Goal: Use online tool/utility: Utilize a website feature to perform a specific function

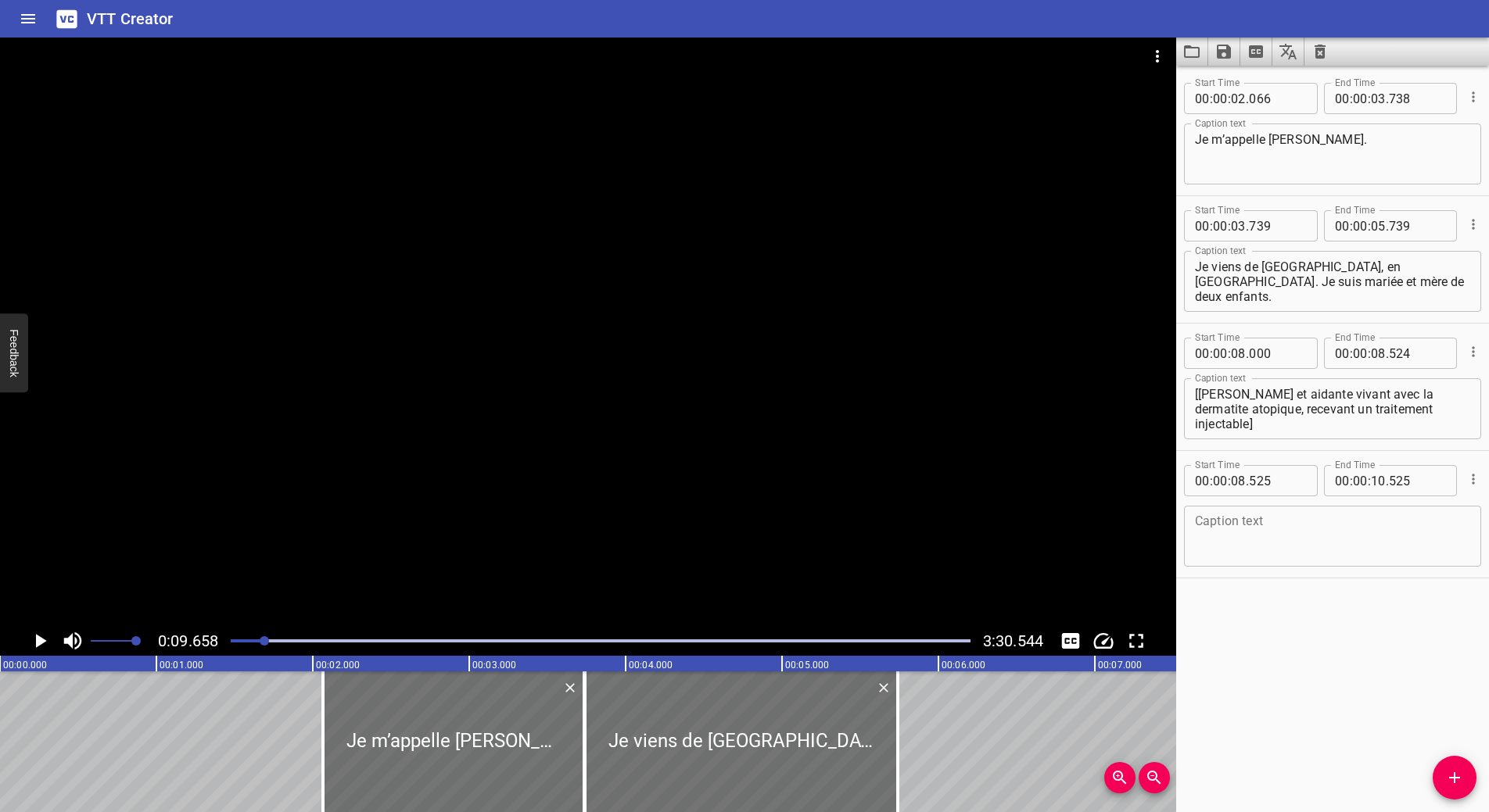
scroll to position [0, 1511]
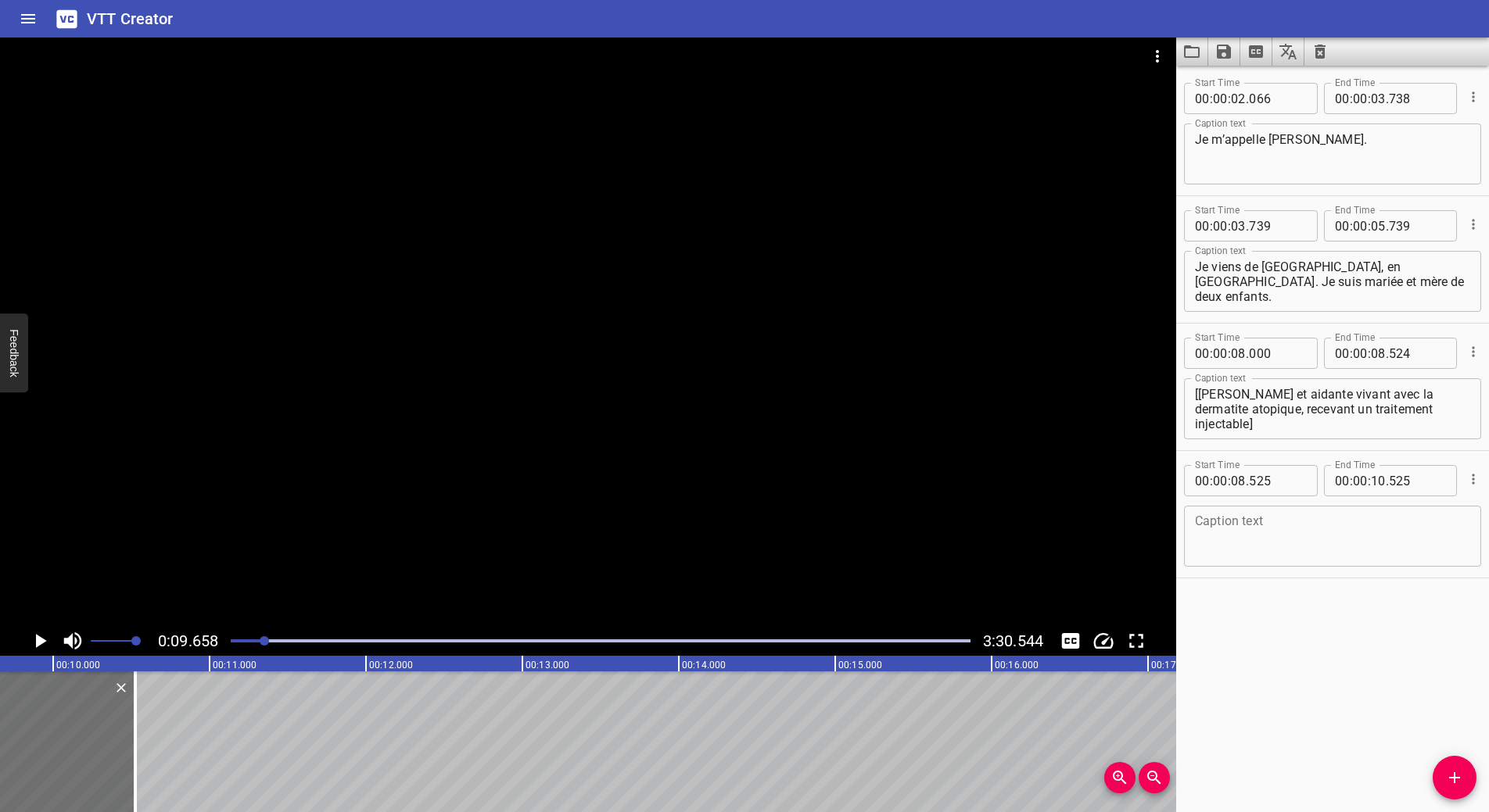
click at [1266, 533] on textarea at bounding box center [1332, 536] width 275 height 45
drag, startPoint x: 1243, startPoint y: 520, endPoint x: 1168, endPoint y: 517, distance: 75.1
click at [1168, 517] on main "0:09.658 3:30.544 00:00.000 00:01.000 00:02.000 00:03.000 00:04.000 00:05.000 0…" at bounding box center [744, 425] width 1489 height 775
paste textarea "é"
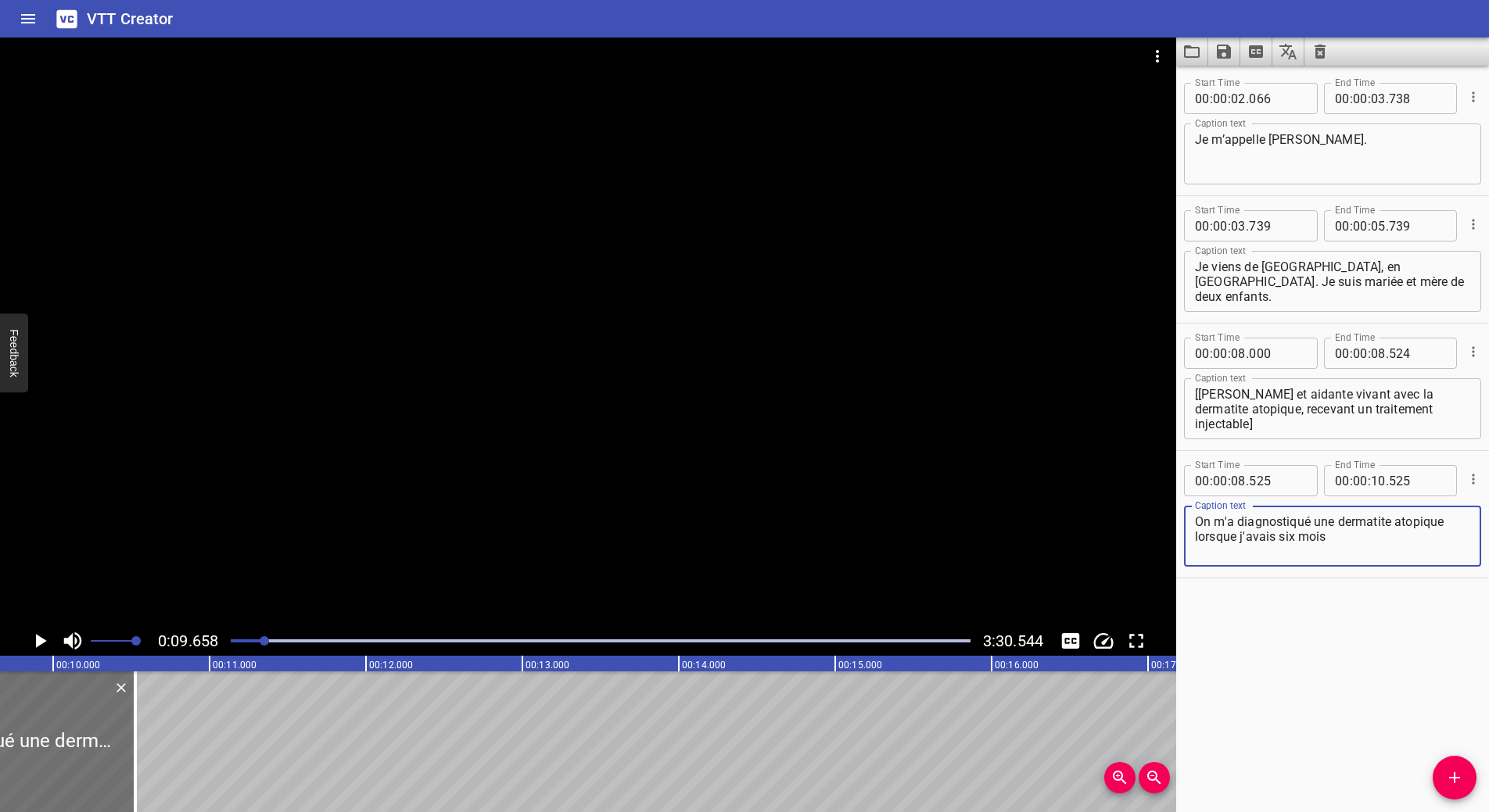
type textarea "On m'a diagnostiqué une dermatite atopique lorsque j'avais six mois"
click at [40, 639] on icon "Play/Pause" at bounding box center [42, 641] width 11 height 14
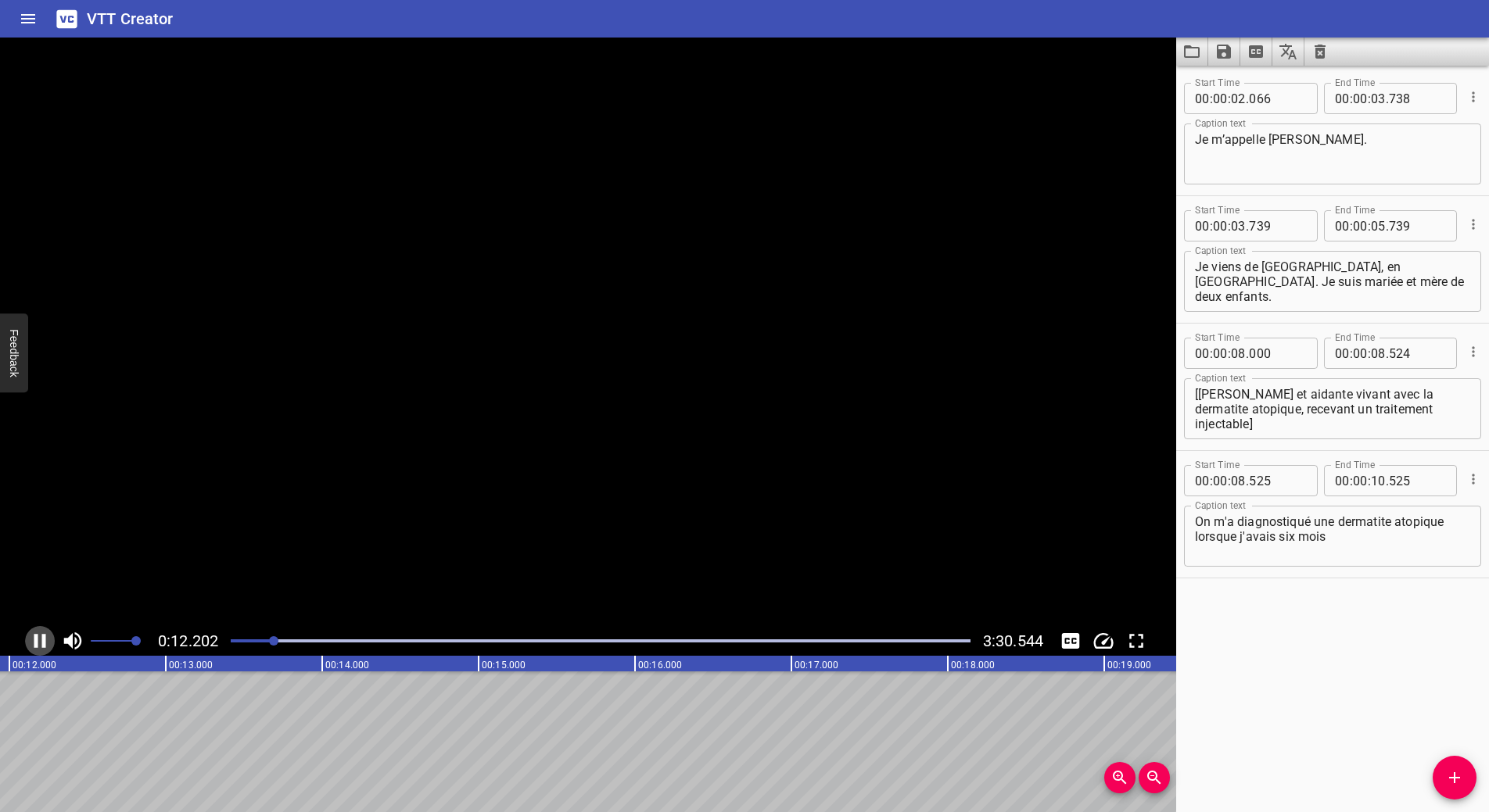
click at [40, 639] on icon "Play/Pause" at bounding box center [40, 641] width 24 height 24
click at [1371, 482] on input "number" at bounding box center [1378, 481] width 15 height 32
type input "12"
type input "308"
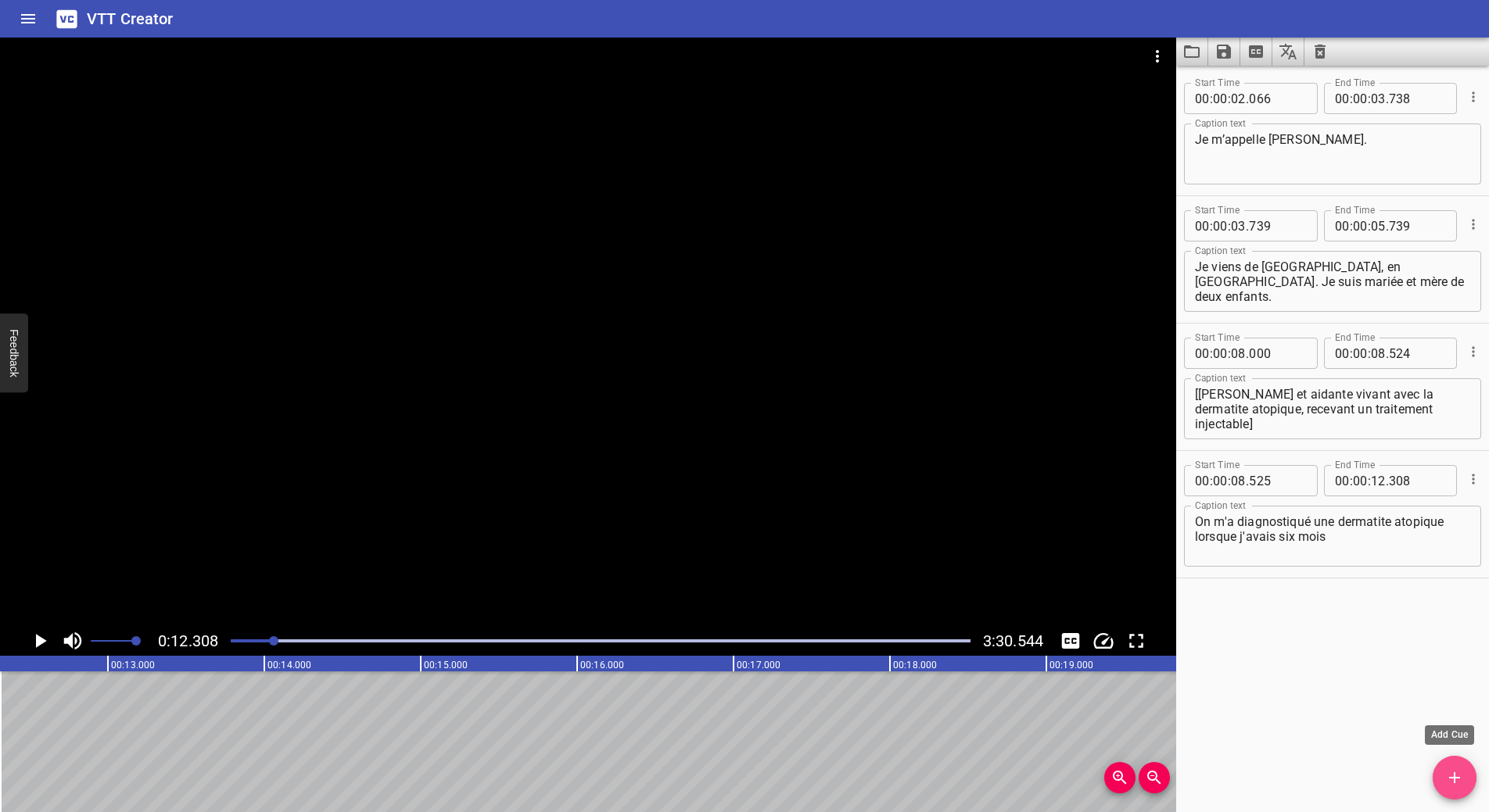
click at [1452, 769] on icon "Add Cue" at bounding box center [1454, 778] width 19 height 19
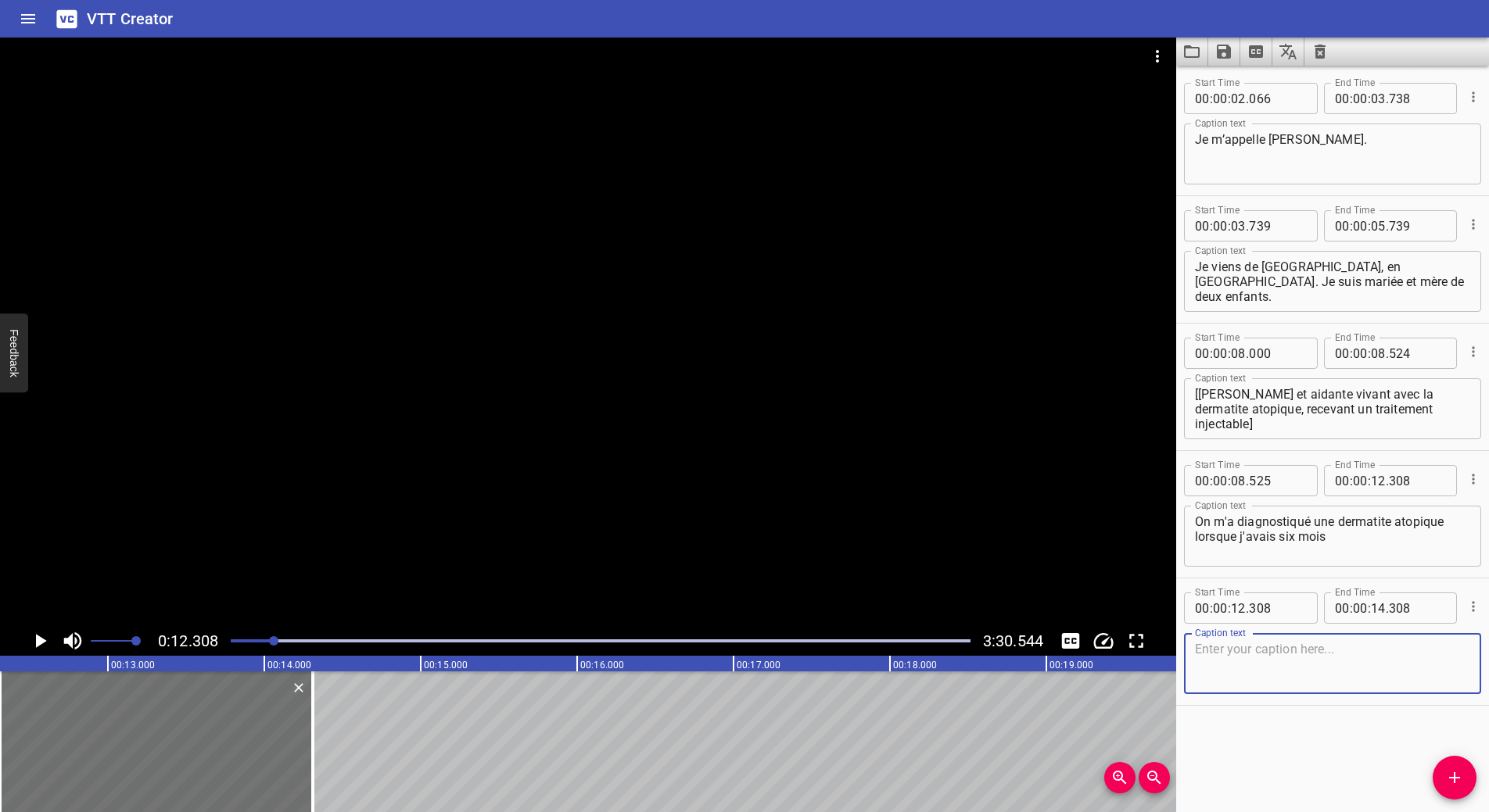
click at [1249, 661] on textarea at bounding box center [1332, 664] width 275 height 45
paste textarea "è"
type textarea "et je gère cette maladie depuis."
drag, startPoint x: 38, startPoint y: 639, endPoint x: 1216, endPoint y: 665, distance: 1178.3
click at [1222, 672] on main "0:12.308 3:30.544 00:00.000 00:01.000 00:02.000 00:03.000 00:04.000 00:05.000 0…" at bounding box center [744, 425] width 1489 height 775
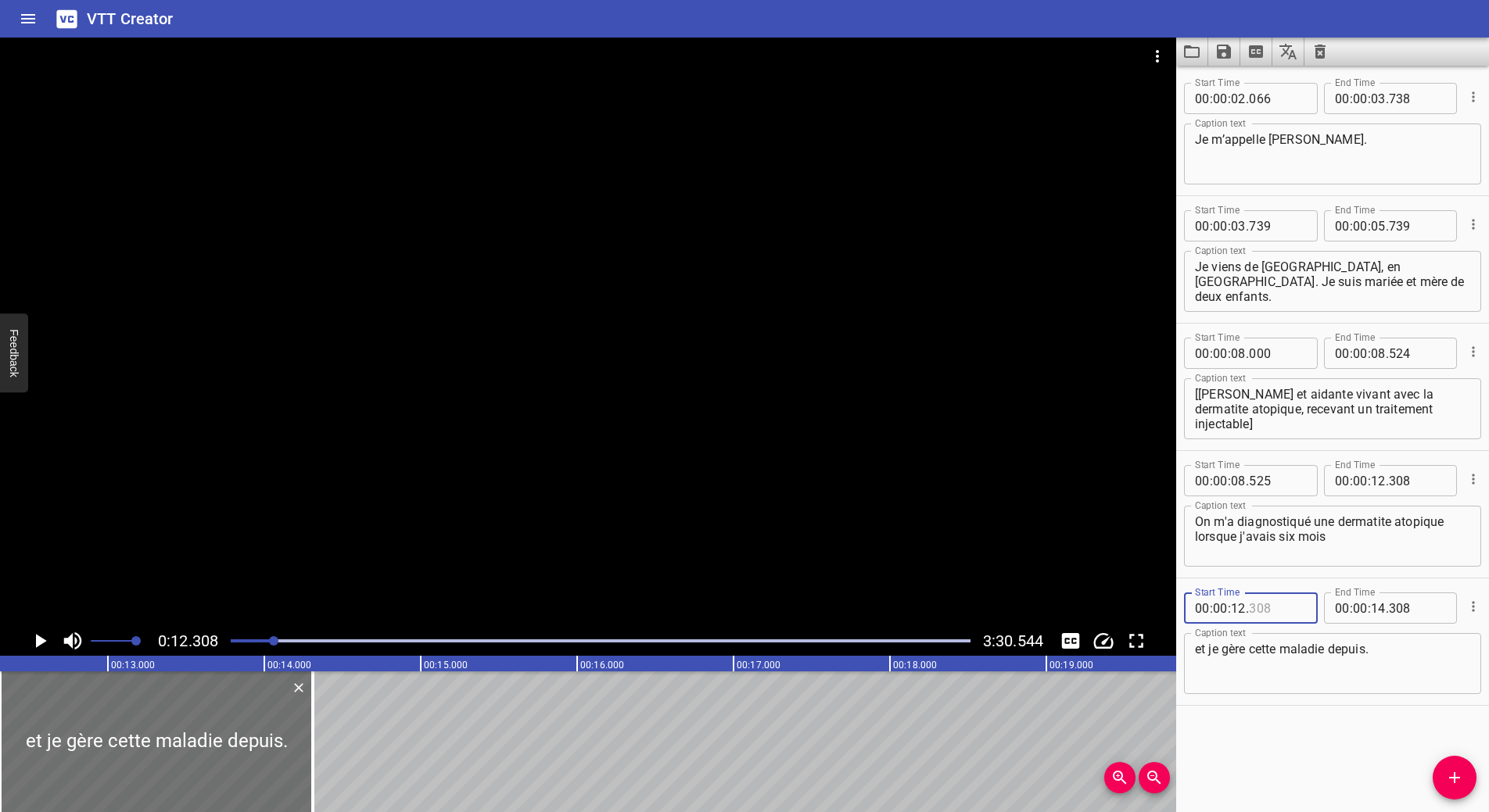
click at [1266, 614] on input "number" at bounding box center [1278, 609] width 57 height 32
type input "309"
click at [1232, 667] on textarea "et je gère cette maladie depuis." at bounding box center [1332, 664] width 275 height 45
click at [36, 639] on icon "Play/Pause" at bounding box center [42, 641] width 11 height 14
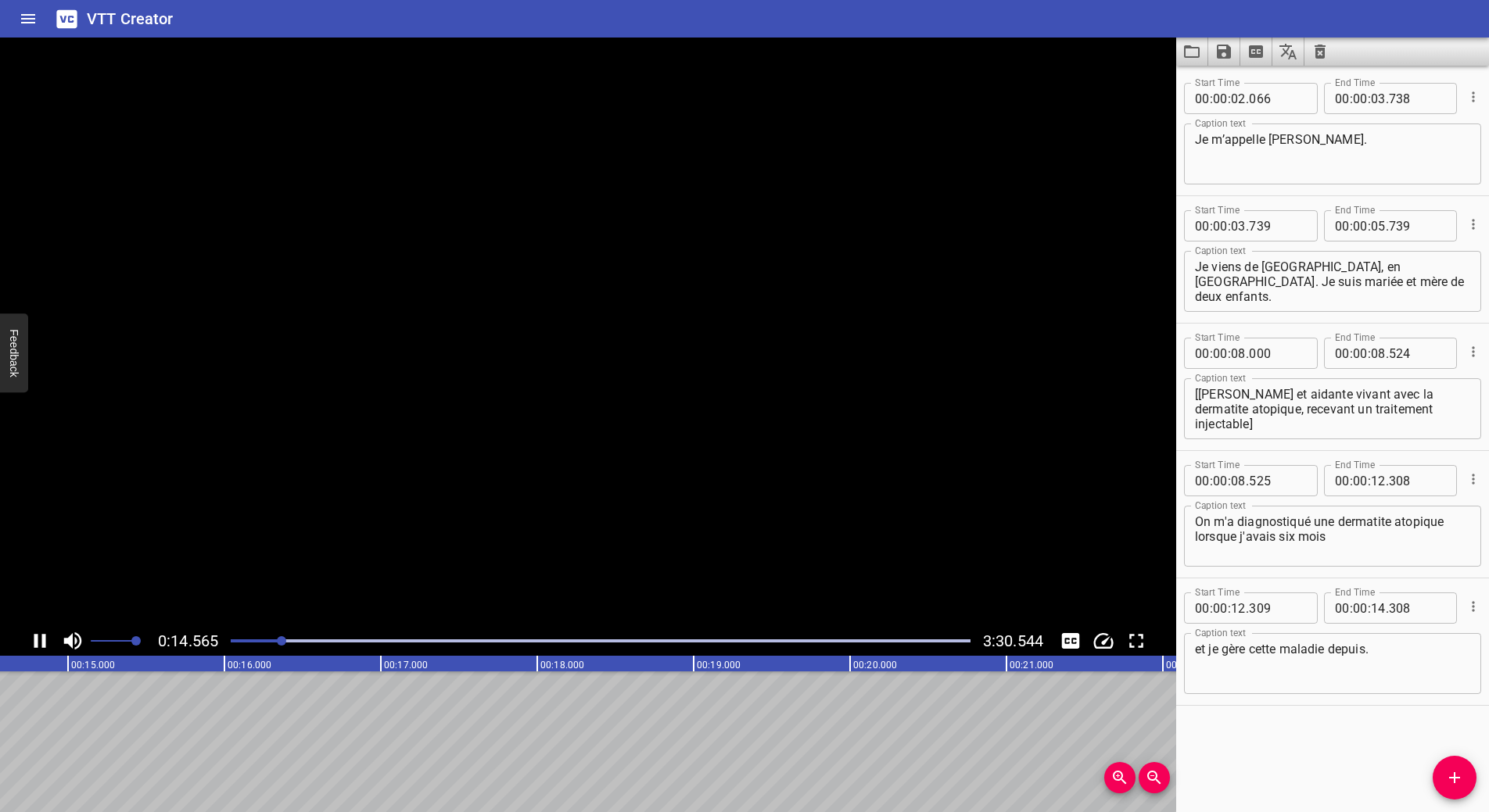
click at [36, 639] on icon "Play/Pause" at bounding box center [40, 641] width 12 height 14
click at [1374, 609] on input "number" at bounding box center [1378, 609] width 15 height 32
type input "14"
type input "744"
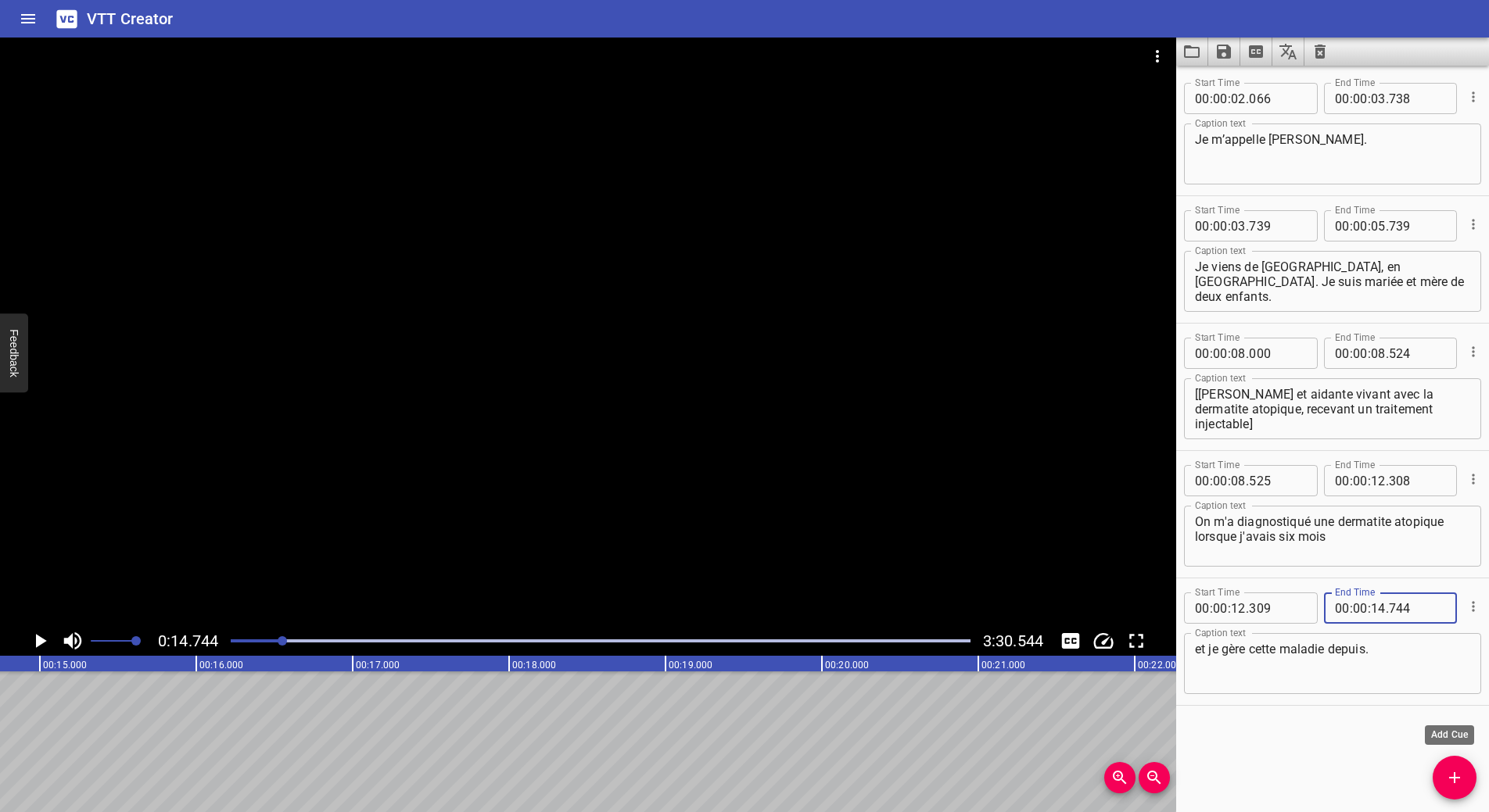
click at [1454, 774] on icon "Add Cue" at bounding box center [1454, 778] width 11 height 11
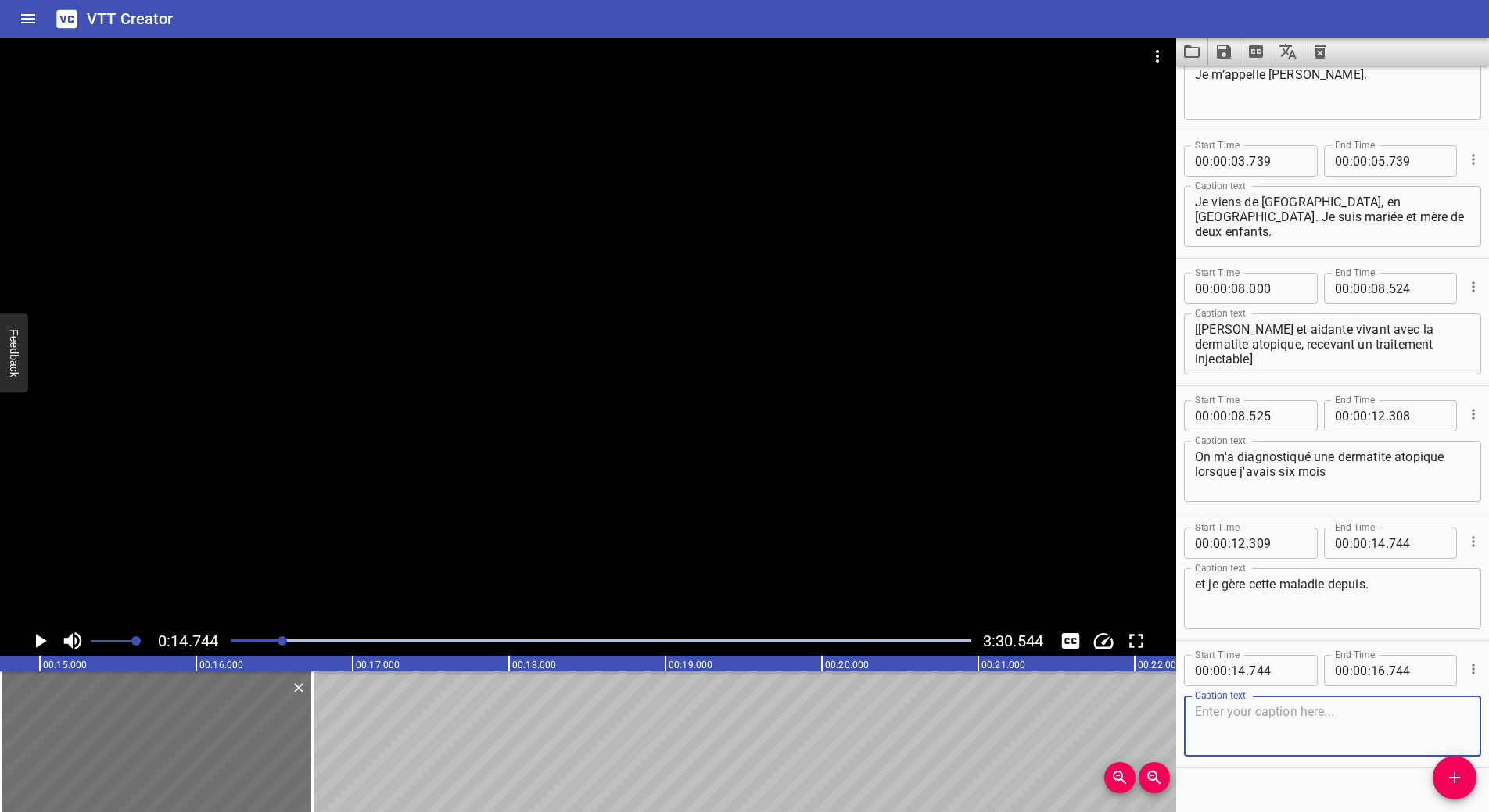
scroll to position [72, 0]
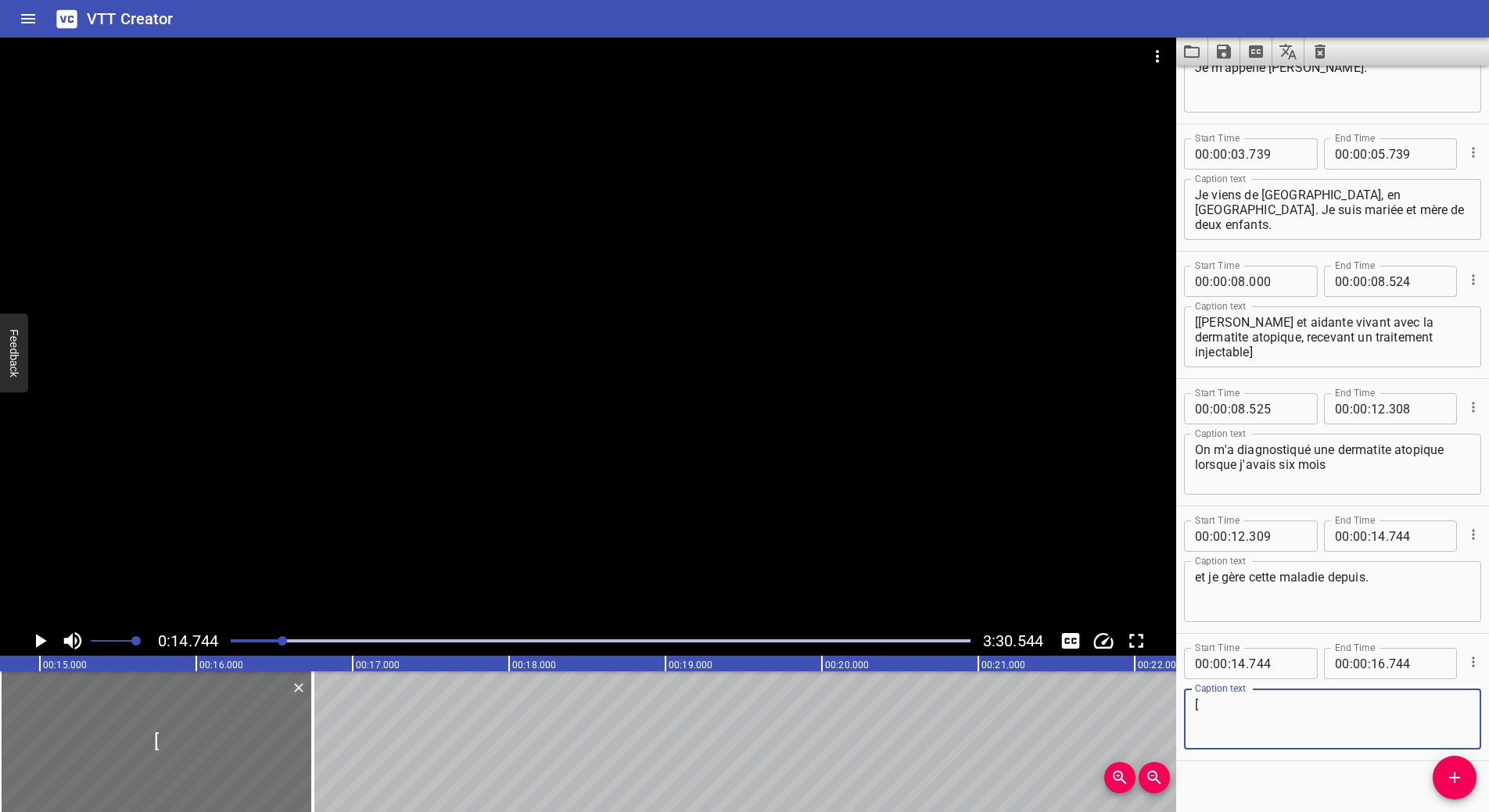
paste textarea "Vivre avec la dermatite atopique (eczéma) d’une génération à l’autre Logos de s…"
type textarea "[Vivre avec la dermatite atopique (eczéma) d’une génération à l’autre Logos de …"
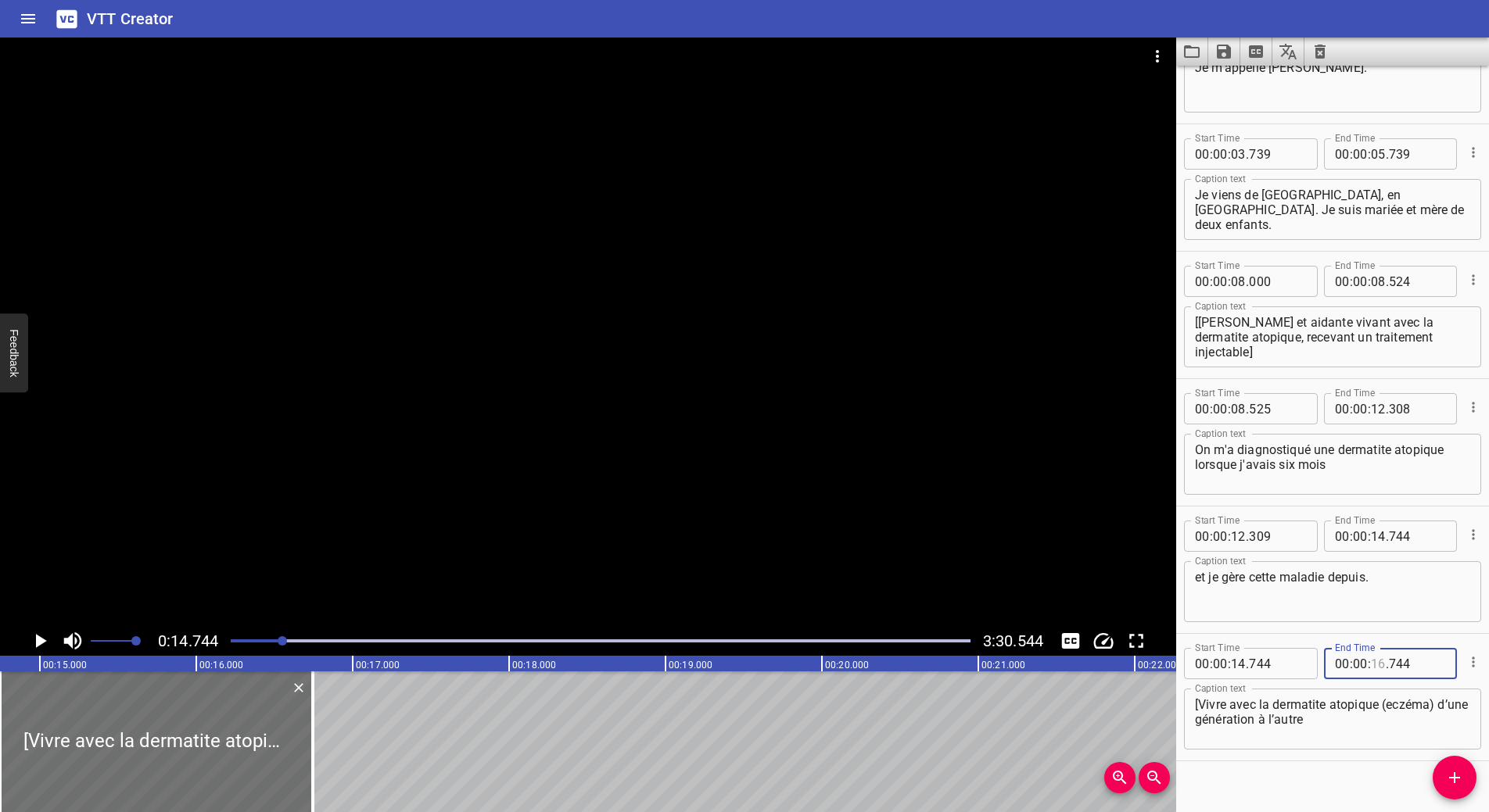
click at [1373, 664] on input "number" at bounding box center [1378, 664] width 15 height 32
type input "14"
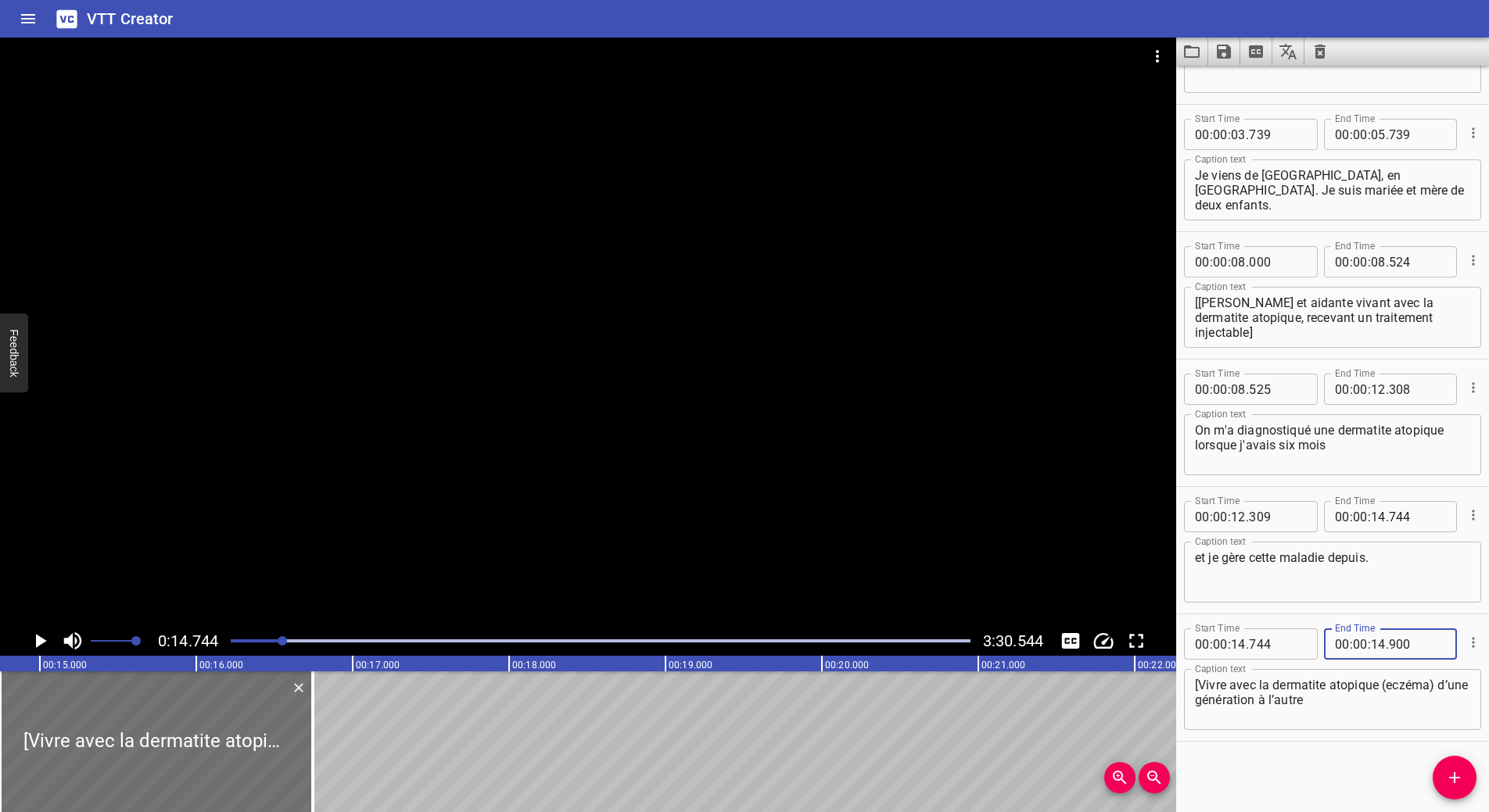
type input "900"
click at [42, 643] on icon "Play/Pause" at bounding box center [42, 641] width 11 height 14
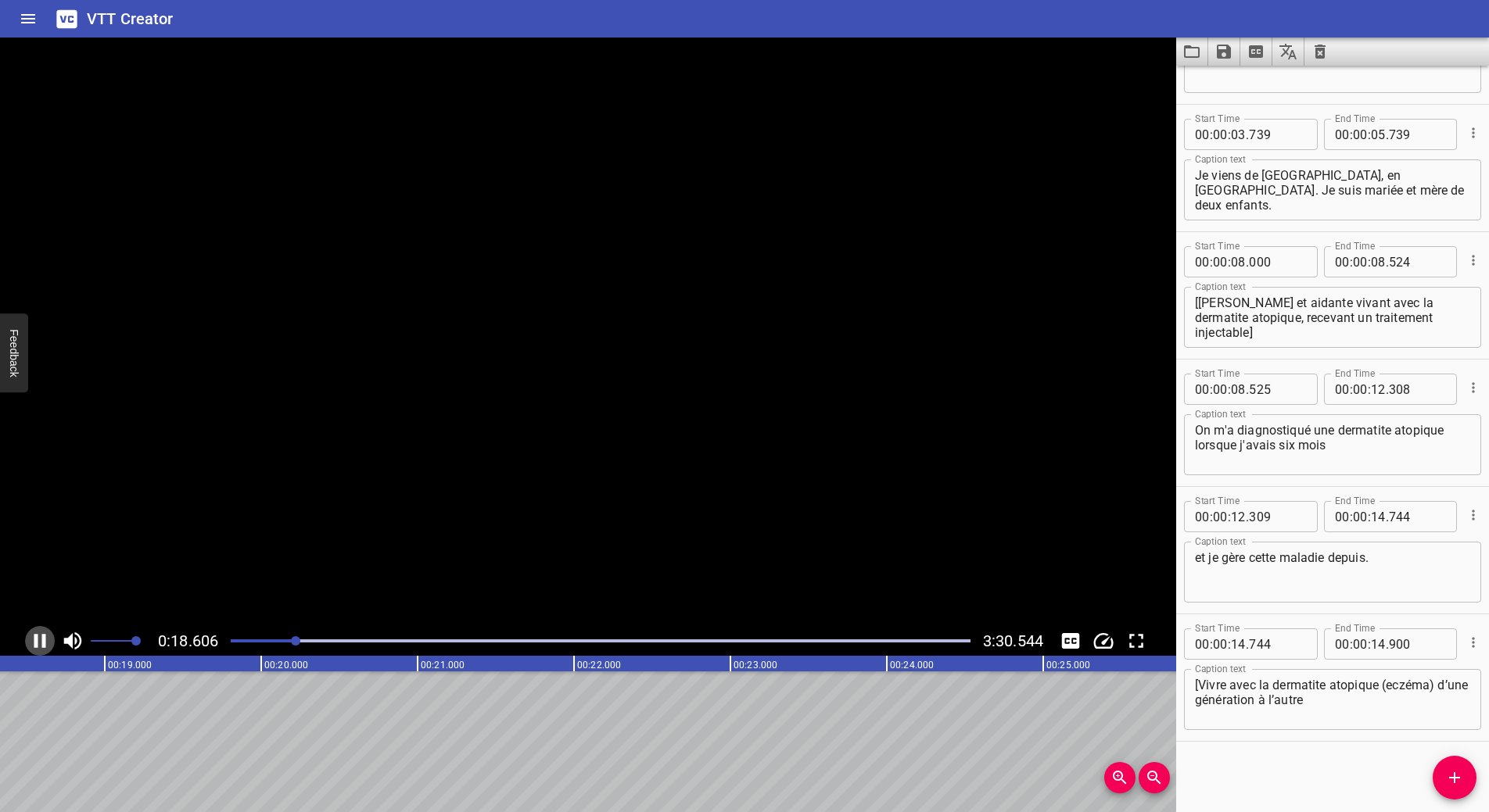
click at [41, 639] on icon "Play/Pause" at bounding box center [40, 641] width 24 height 24
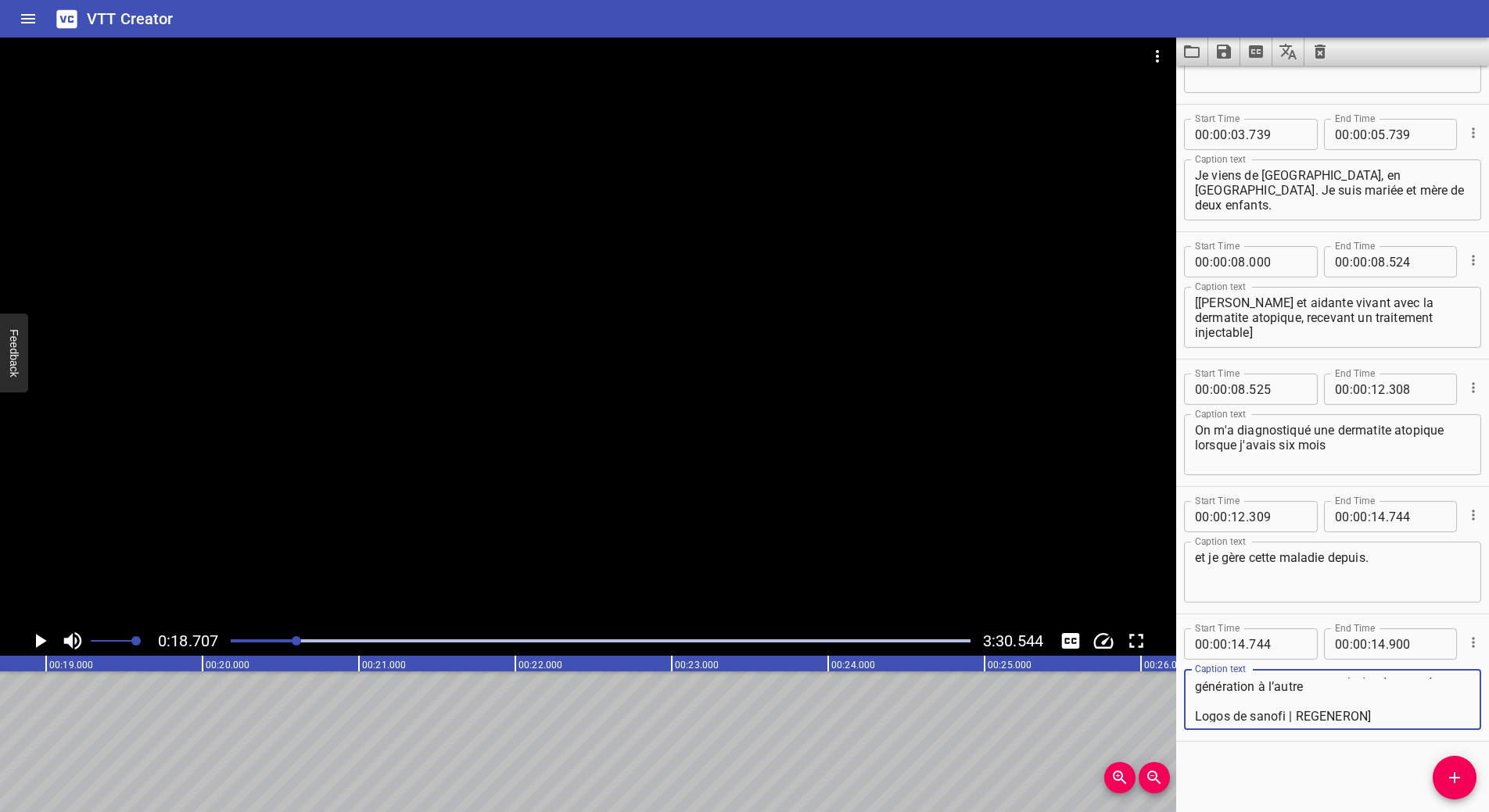
scroll to position [15, 0]
click at [1454, 785] on icon "Add Cue" at bounding box center [1454, 778] width 19 height 19
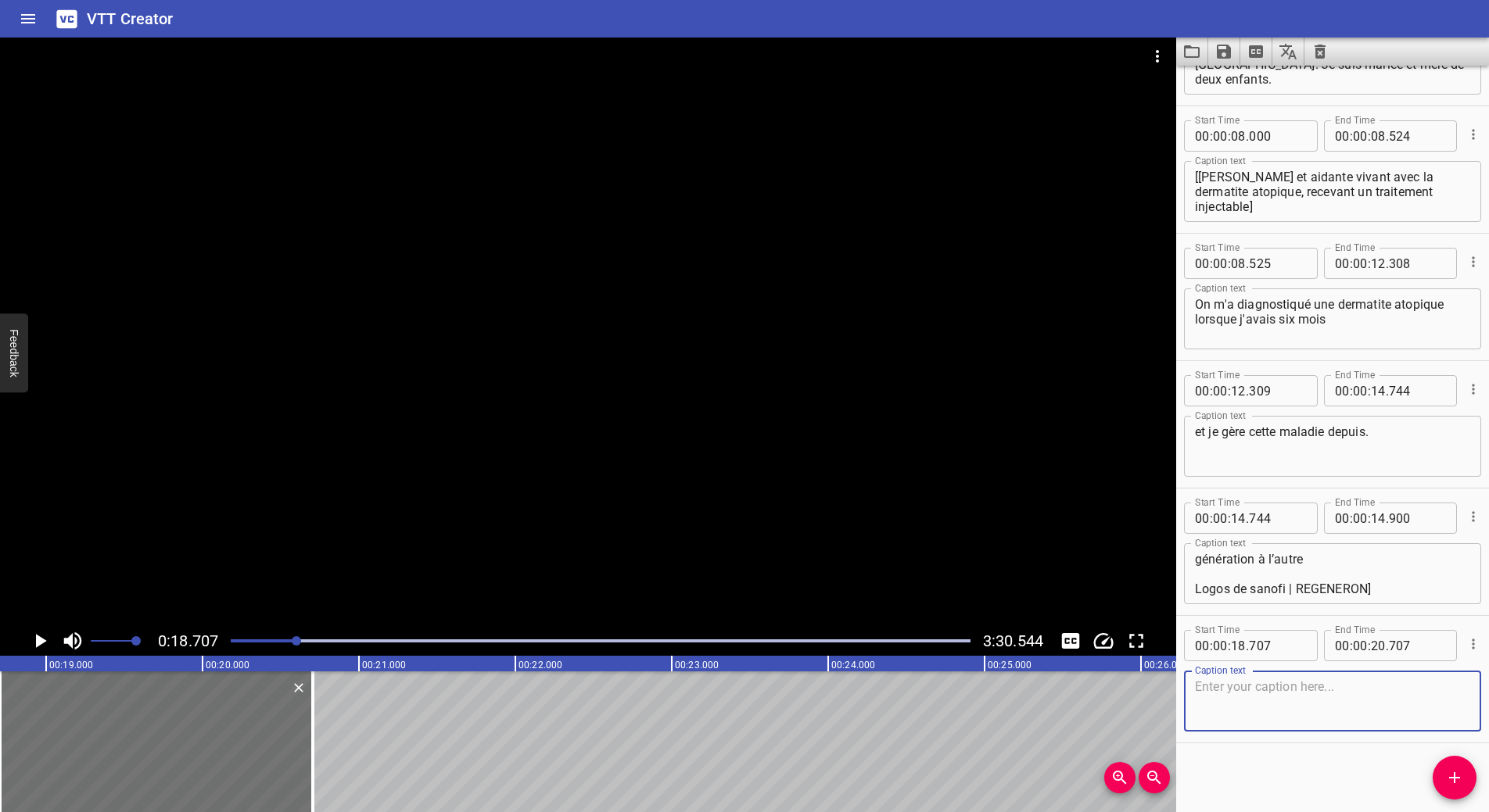
scroll to position [219, 0]
paste textarea "L’eczéma ne se guérit pas."
type textarea "L’eczéma ne se guérit pas."
click at [42, 643] on icon "Play/Pause" at bounding box center [42, 641] width 11 height 14
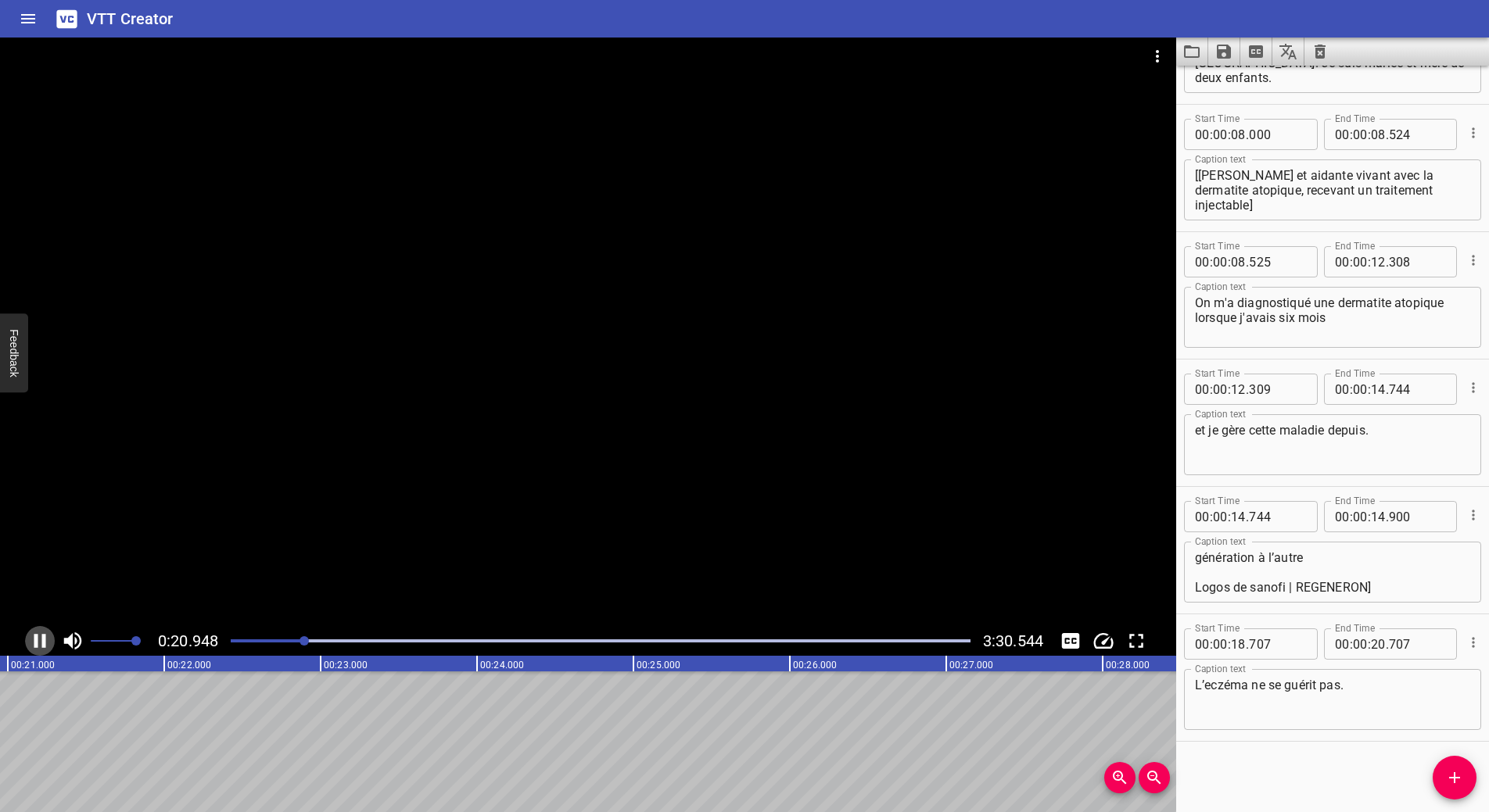
click at [41, 639] on icon "Play/Pause" at bounding box center [40, 641] width 24 height 24
click at [1374, 646] on input "number" at bounding box center [1378, 644] width 15 height 32
type input "21"
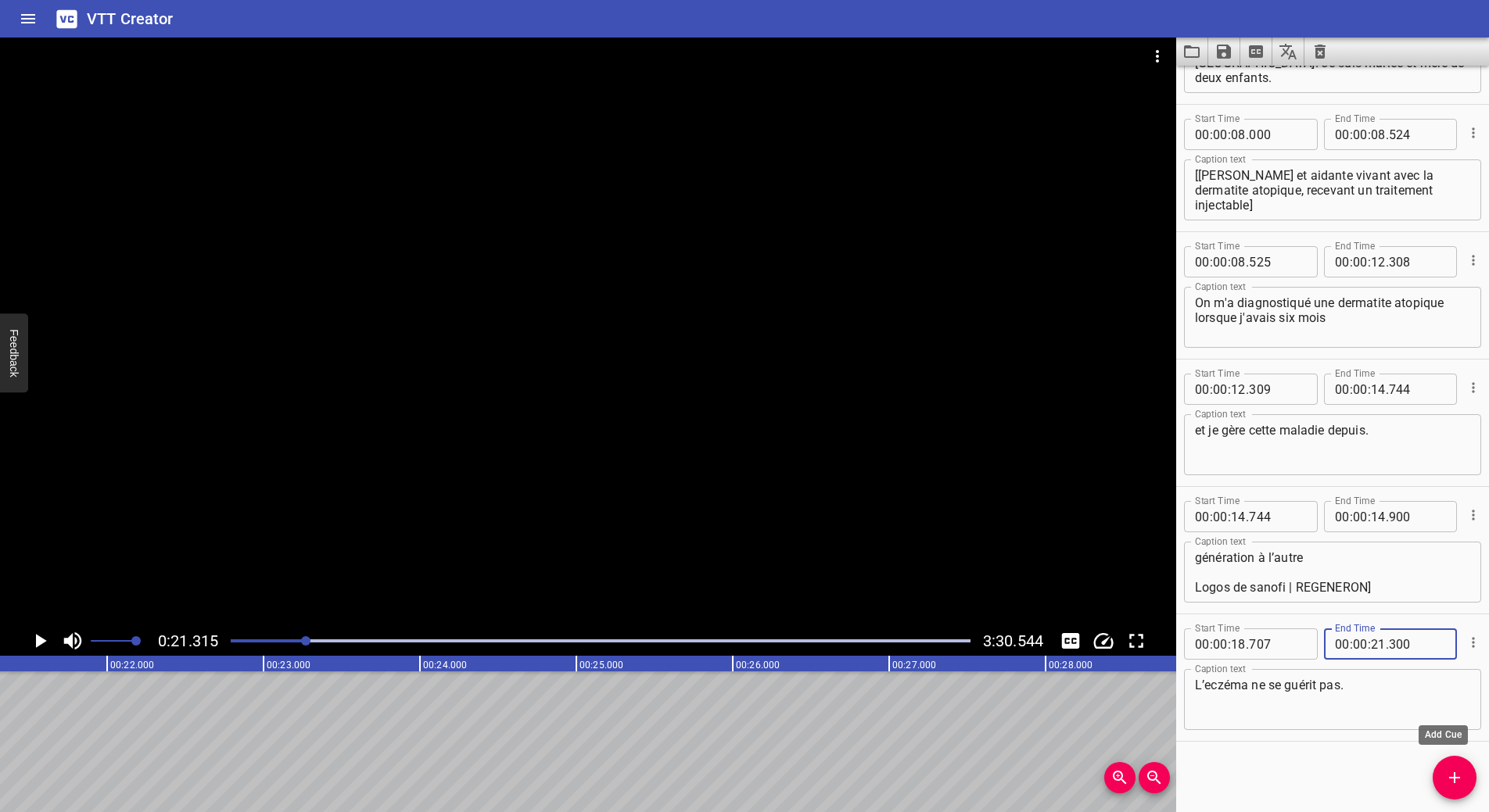
type input "300"
click at [1457, 787] on icon "Add Cue" at bounding box center [1454, 778] width 19 height 19
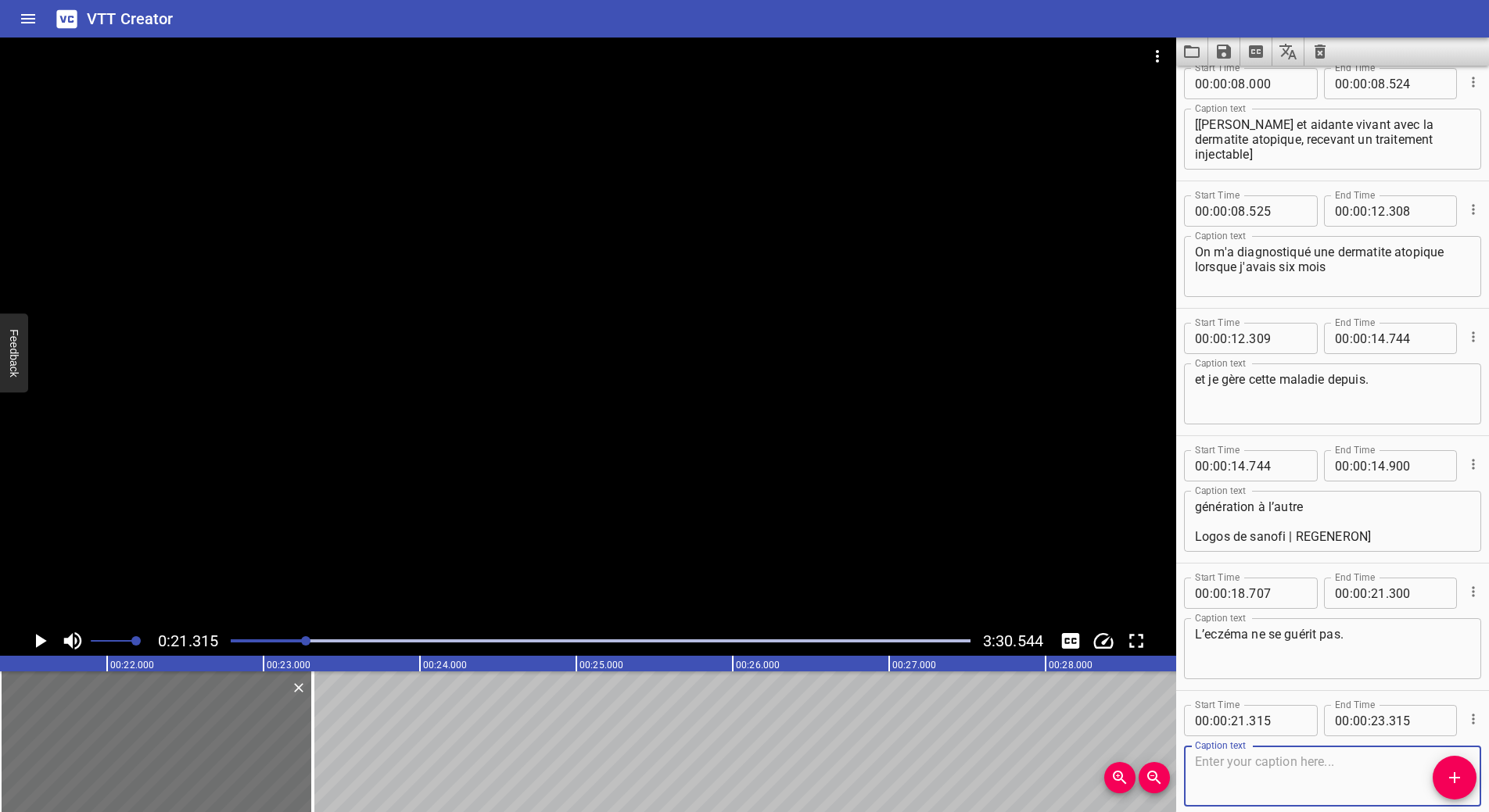
scroll to position [326, 0]
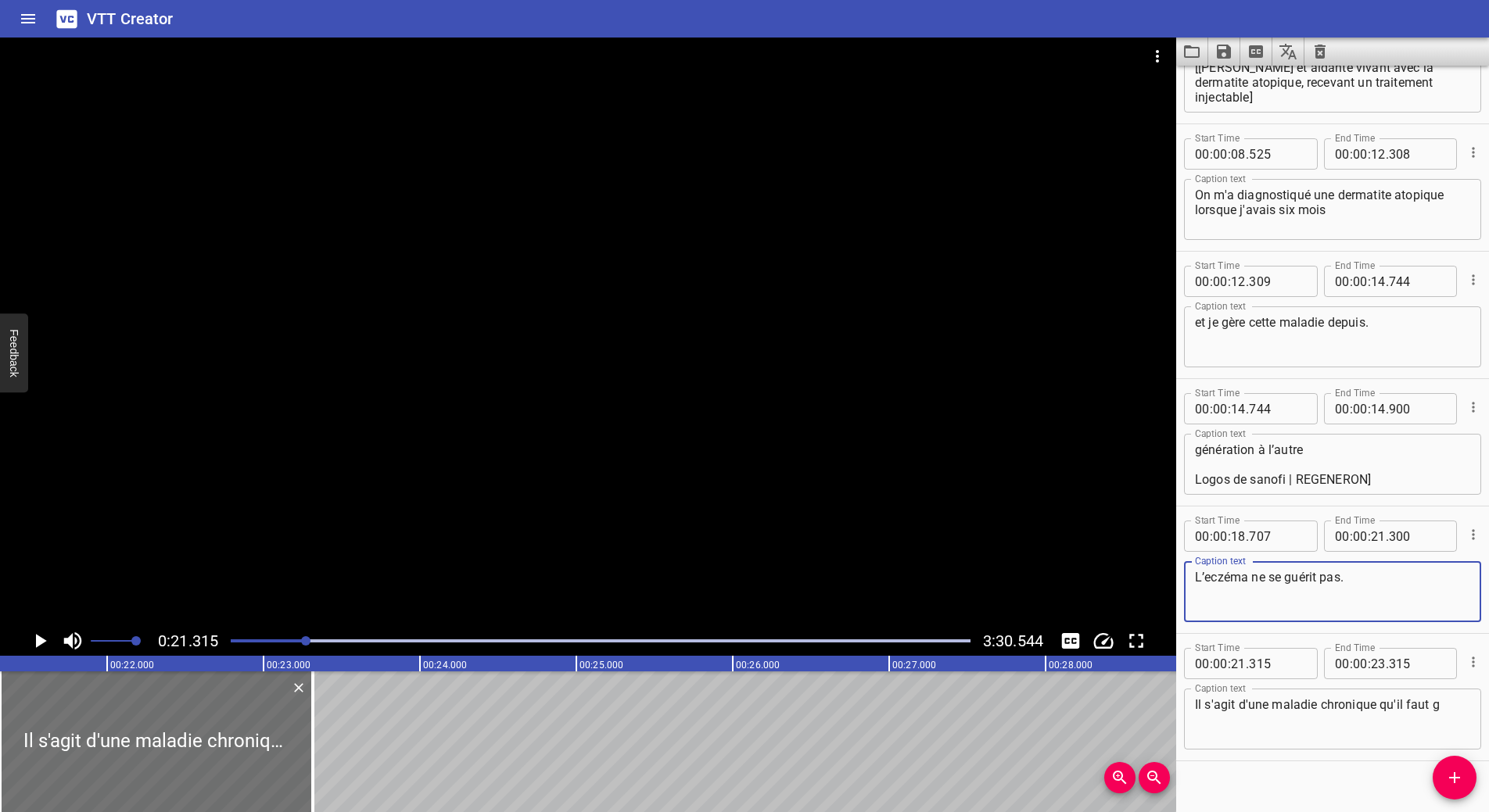
click at [1306, 577] on textarea "L’eczéma ne se guérit pas." at bounding box center [1332, 592] width 275 height 45
click at [1442, 710] on textarea "Il s'agit d'une maladie chronique qu'il faut g" at bounding box center [1332, 719] width 275 height 45
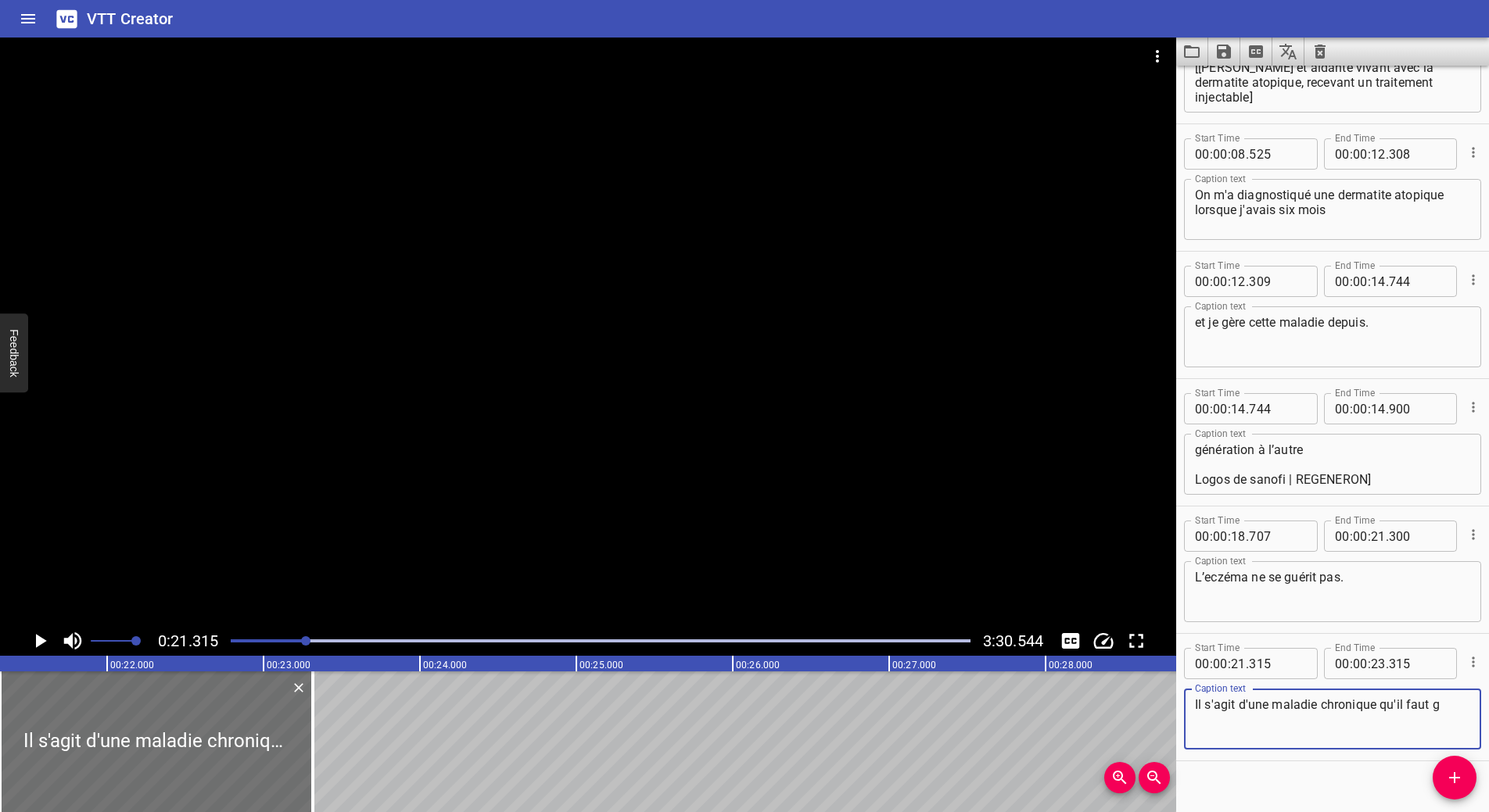
paste textarea "é"
type textarea "Il s'agit d'une maladie chronique qu'il faut gérer tout au long de sa vie."
click at [44, 641] on icon "Play/Pause" at bounding box center [42, 641] width 11 height 14
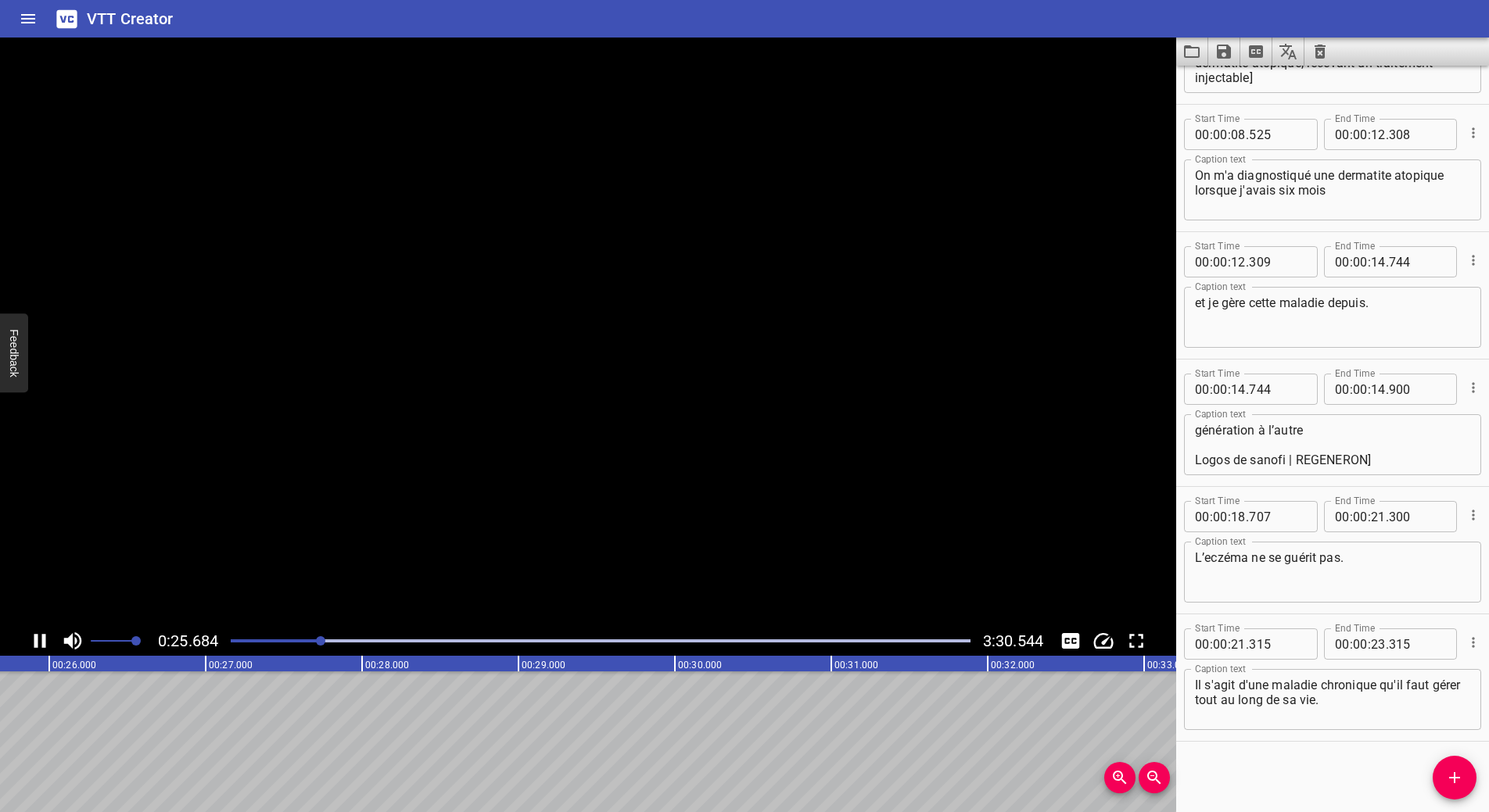
click at [44, 641] on icon "Play/Pause" at bounding box center [40, 641] width 12 height 14
click at [1460, 776] on icon "Add Cue" at bounding box center [1454, 778] width 19 height 19
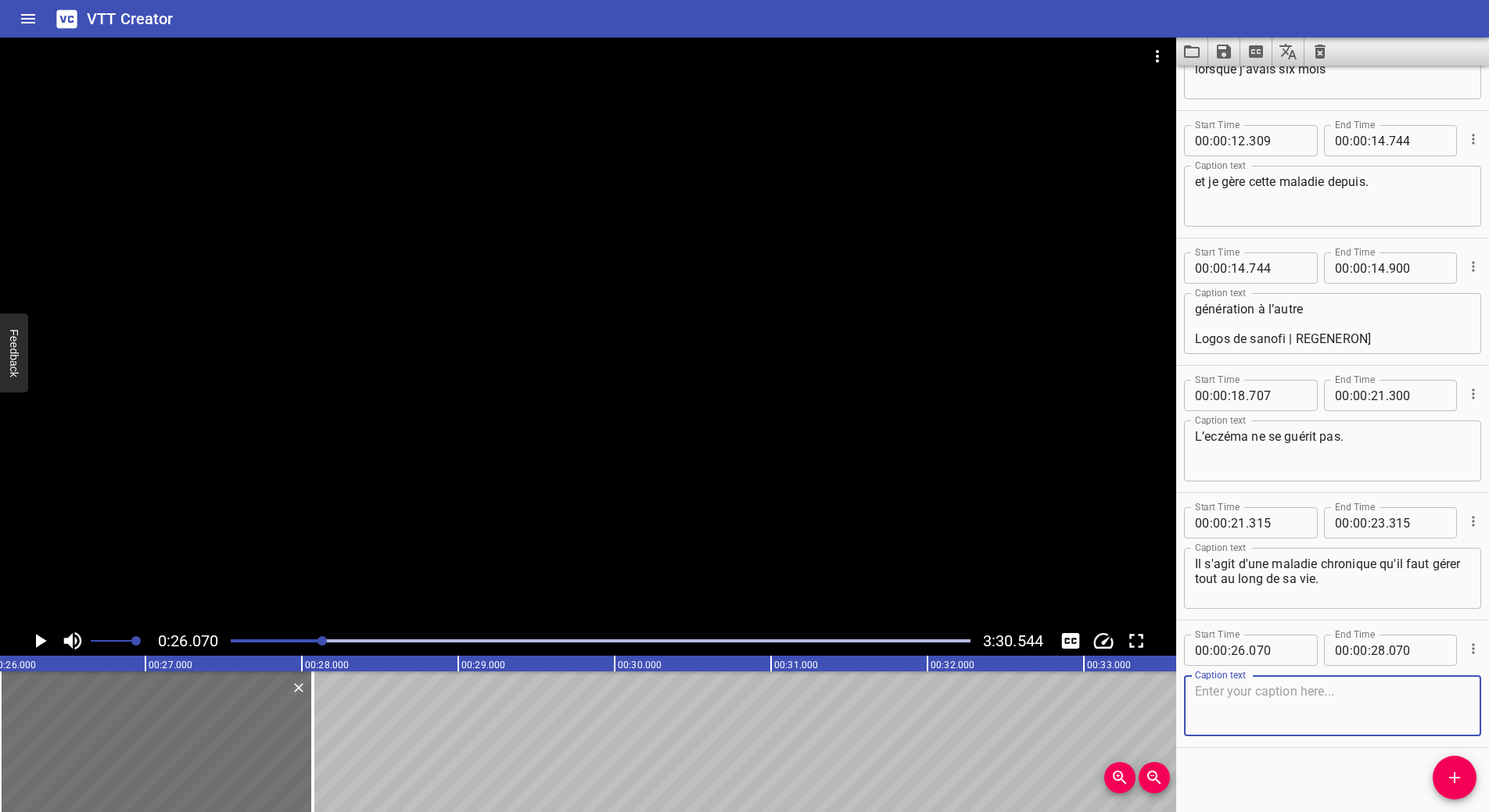
scroll to position [470, 0]
click at [1371, 523] on input "number" at bounding box center [1378, 521] width 15 height 32
type input "26"
type input "069"
click at [1315, 718] on textarea at bounding box center [1332, 704] width 275 height 45
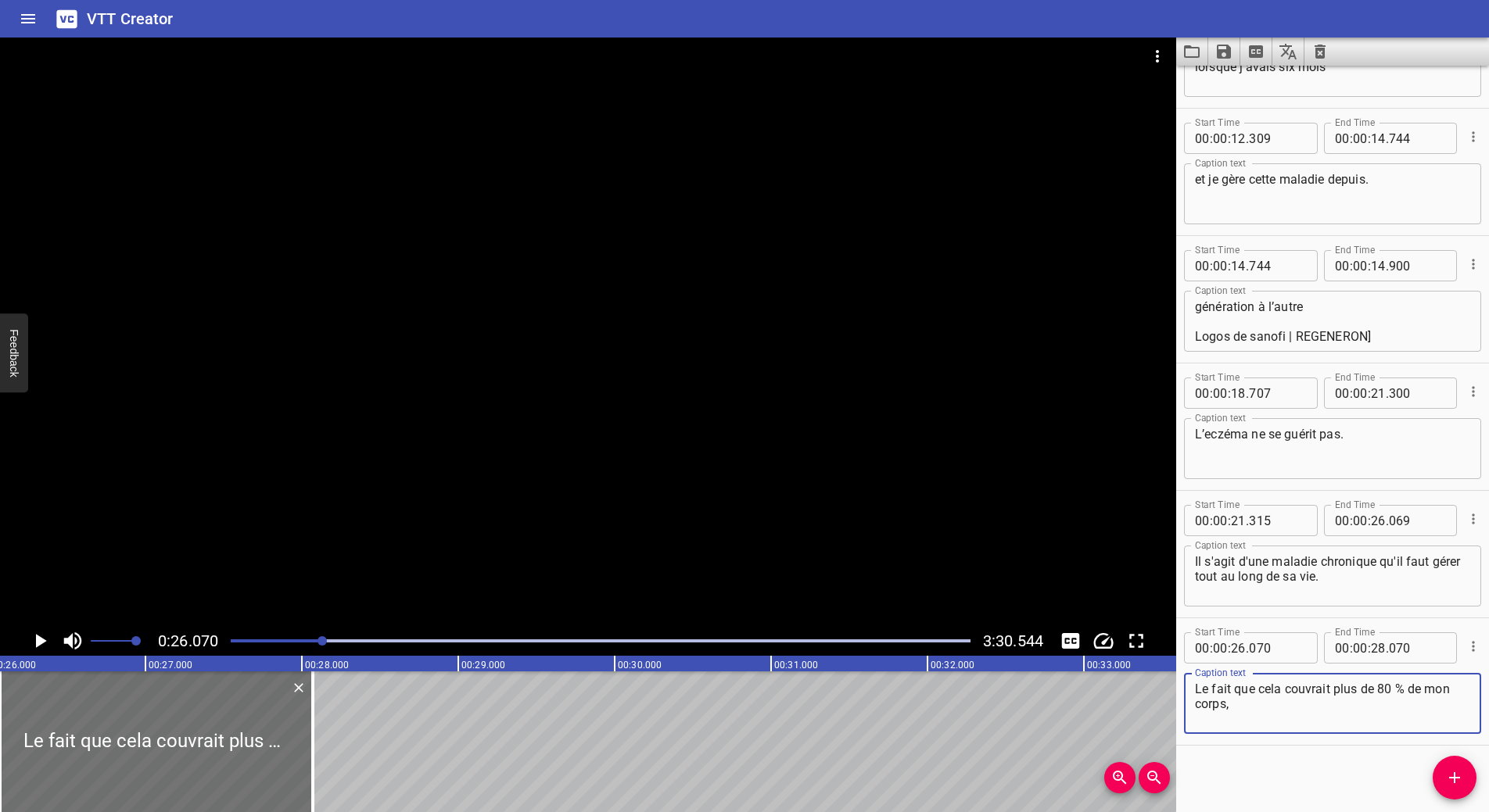
type textarea "Le fait que cela couvrait plus de 80 % de mon corps,"
click at [44, 643] on icon "Play/Pause" at bounding box center [40, 641] width 24 height 24
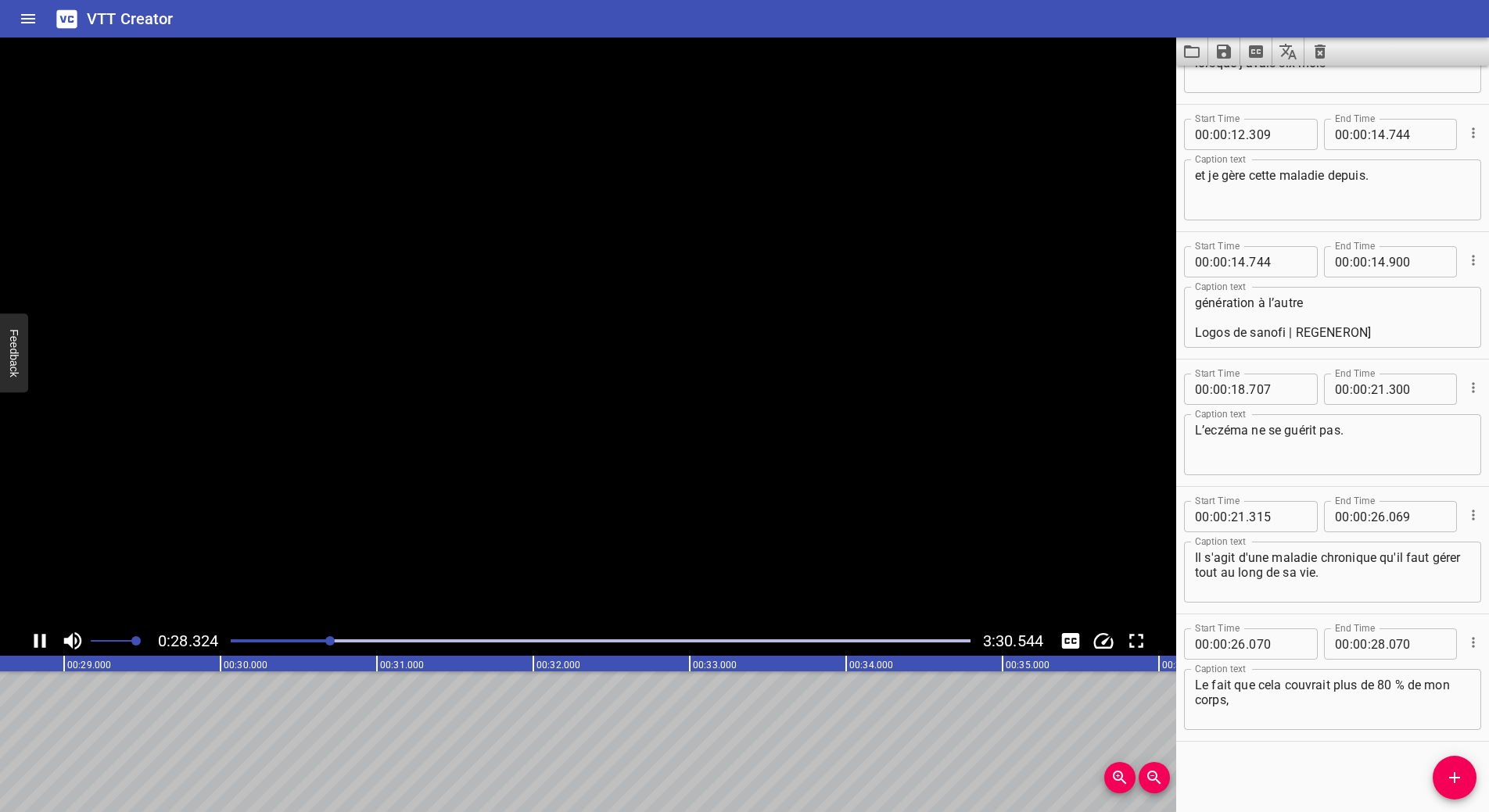
click at [44, 643] on icon "Play/Pause" at bounding box center [40, 641] width 12 height 14
drag, startPoint x: 1373, startPoint y: 643, endPoint x: 1399, endPoint y: 665, distance: 34.1
click at [1373, 643] on input "number" at bounding box center [1378, 644] width 15 height 32
type input "28"
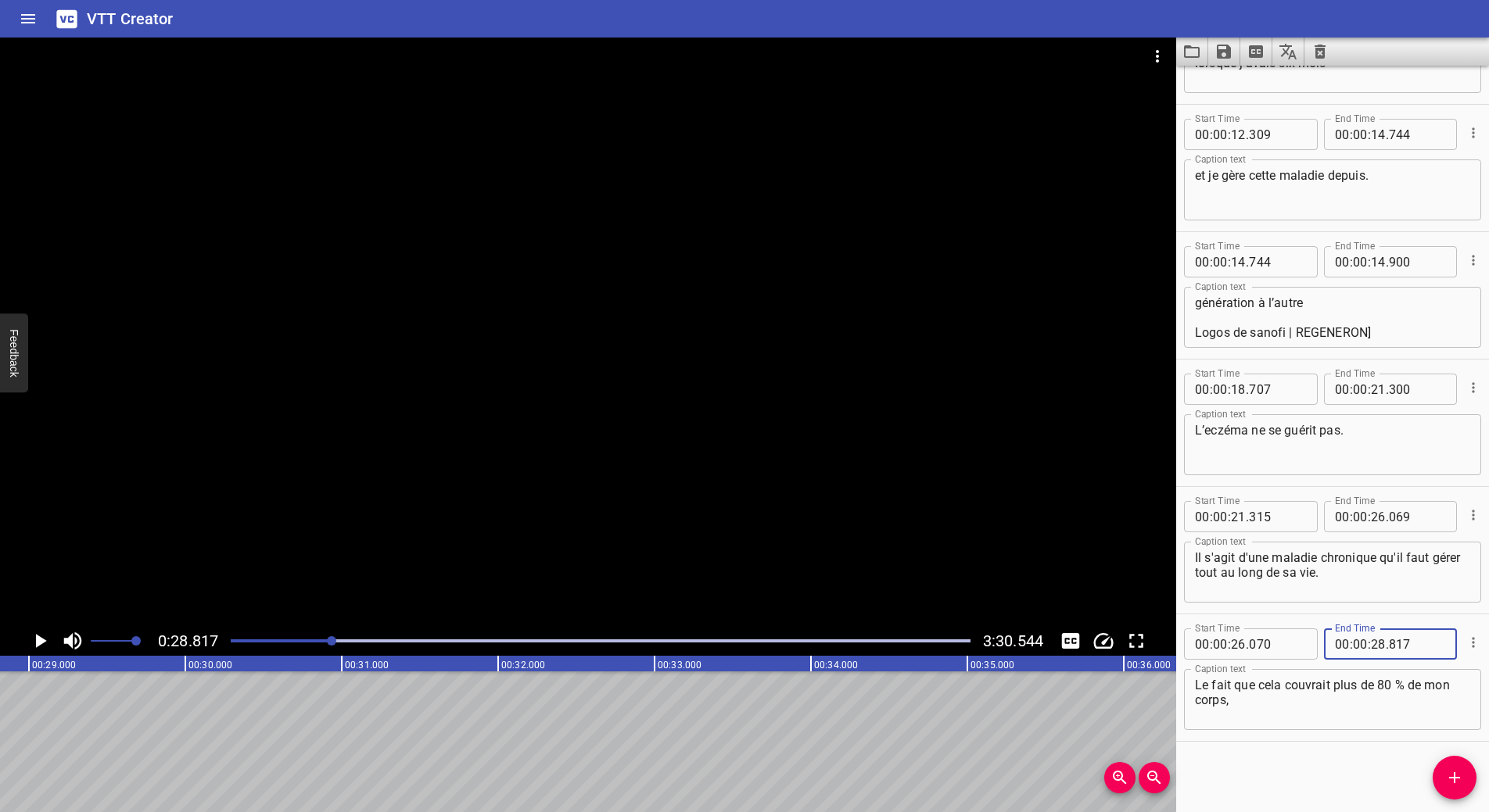
type input "817"
click at [1446, 776] on icon "Add Cue" at bounding box center [1454, 778] width 19 height 19
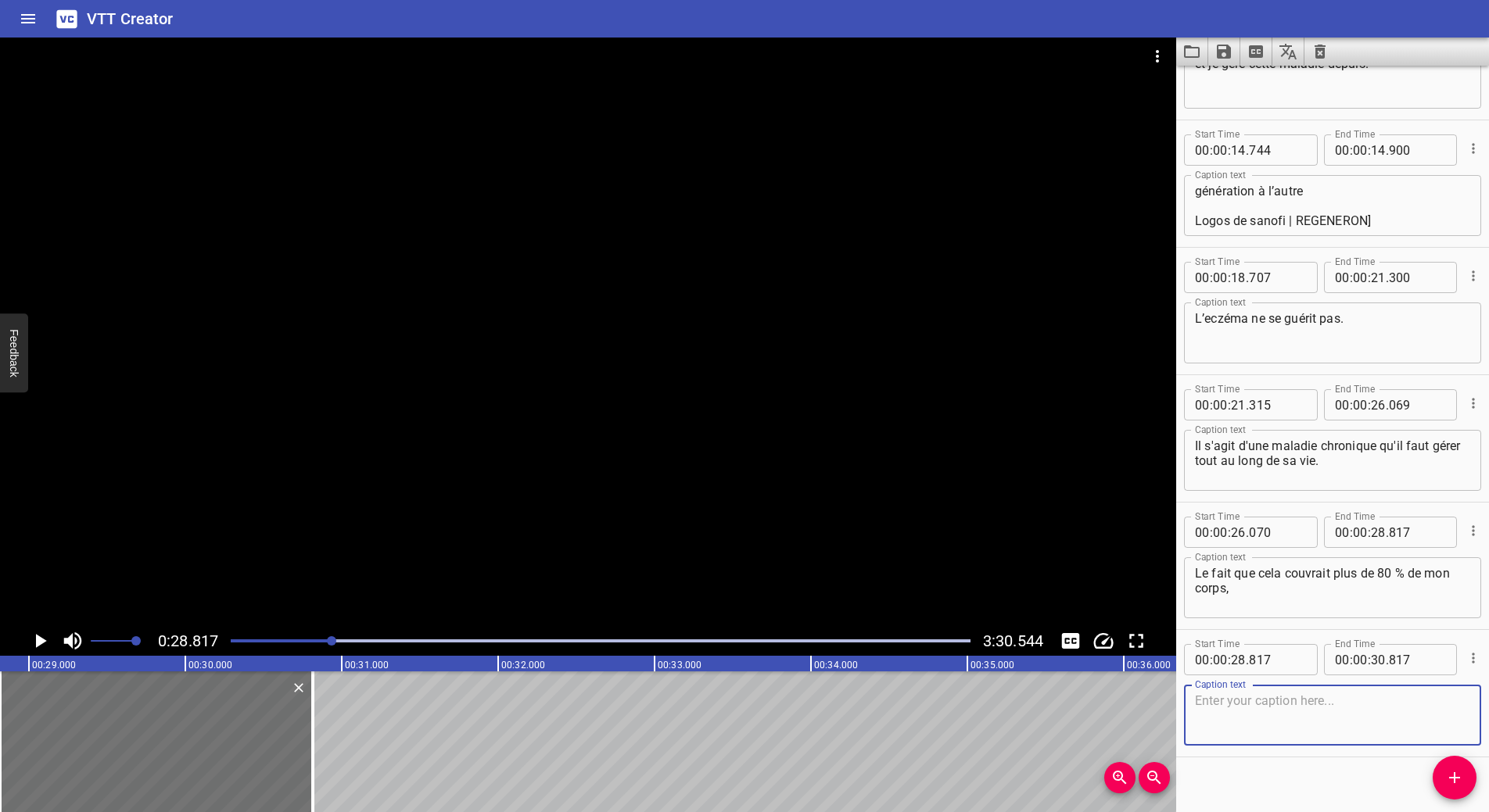
scroll to position [602, 0]
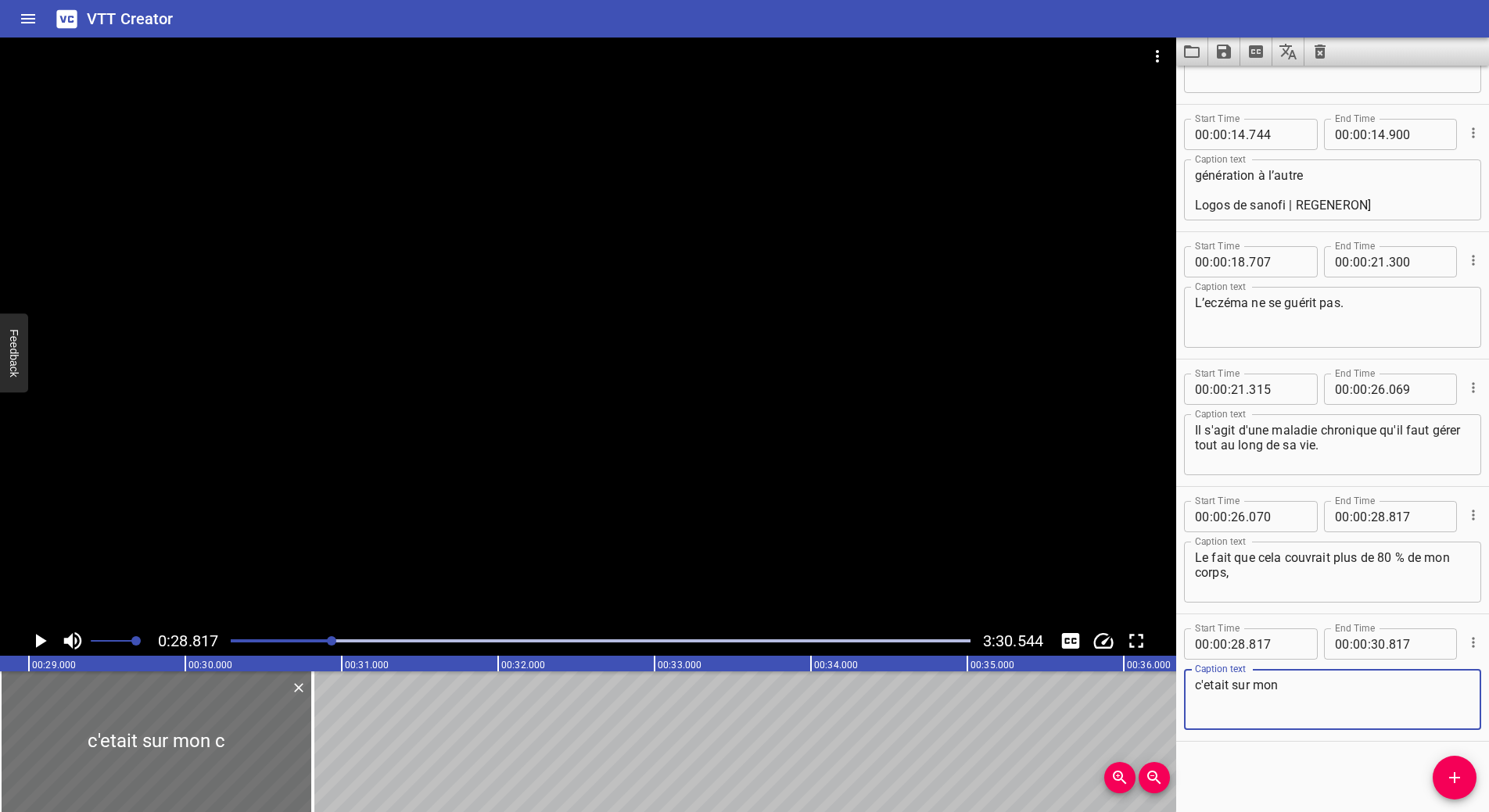
paste textarea "mon cuir chevelu"
drag, startPoint x: 1308, startPoint y: 685, endPoint x: 1279, endPoint y: 687, distance: 29.1
click at [1279, 687] on textarea "c'etait sur mon mon cuir chevelu" at bounding box center [1332, 700] width 275 height 45
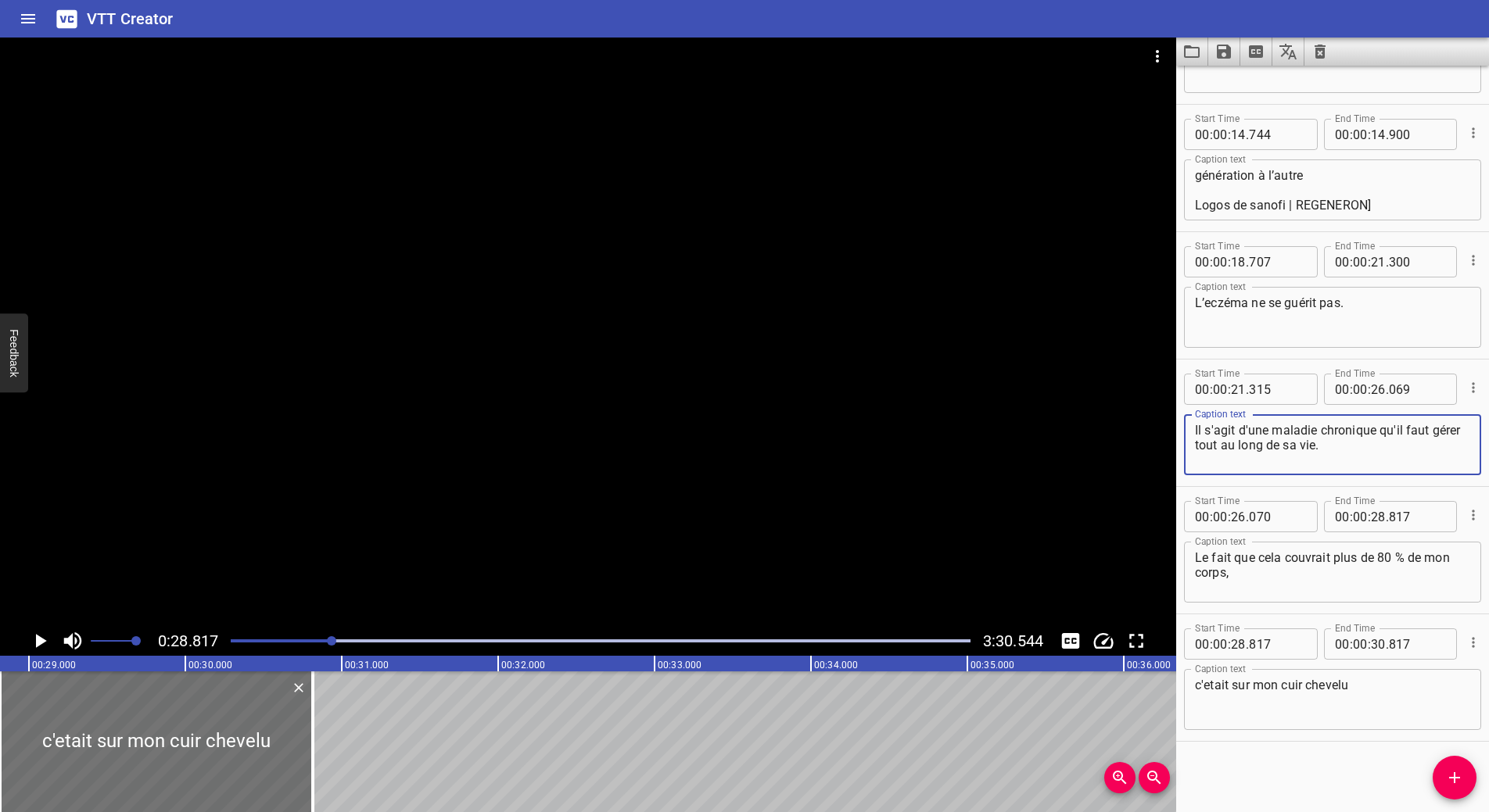
drag, startPoint x: 1205, startPoint y: 445, endPoint x: 1212, endPoint y: 453, distance: 10.6
click at [1207, 445] on textarea "Il s'agit d'une maladie chronique qu'il faut gérer tout au long de sa vie." at bounding box center [1332, 445] width 275 height 45
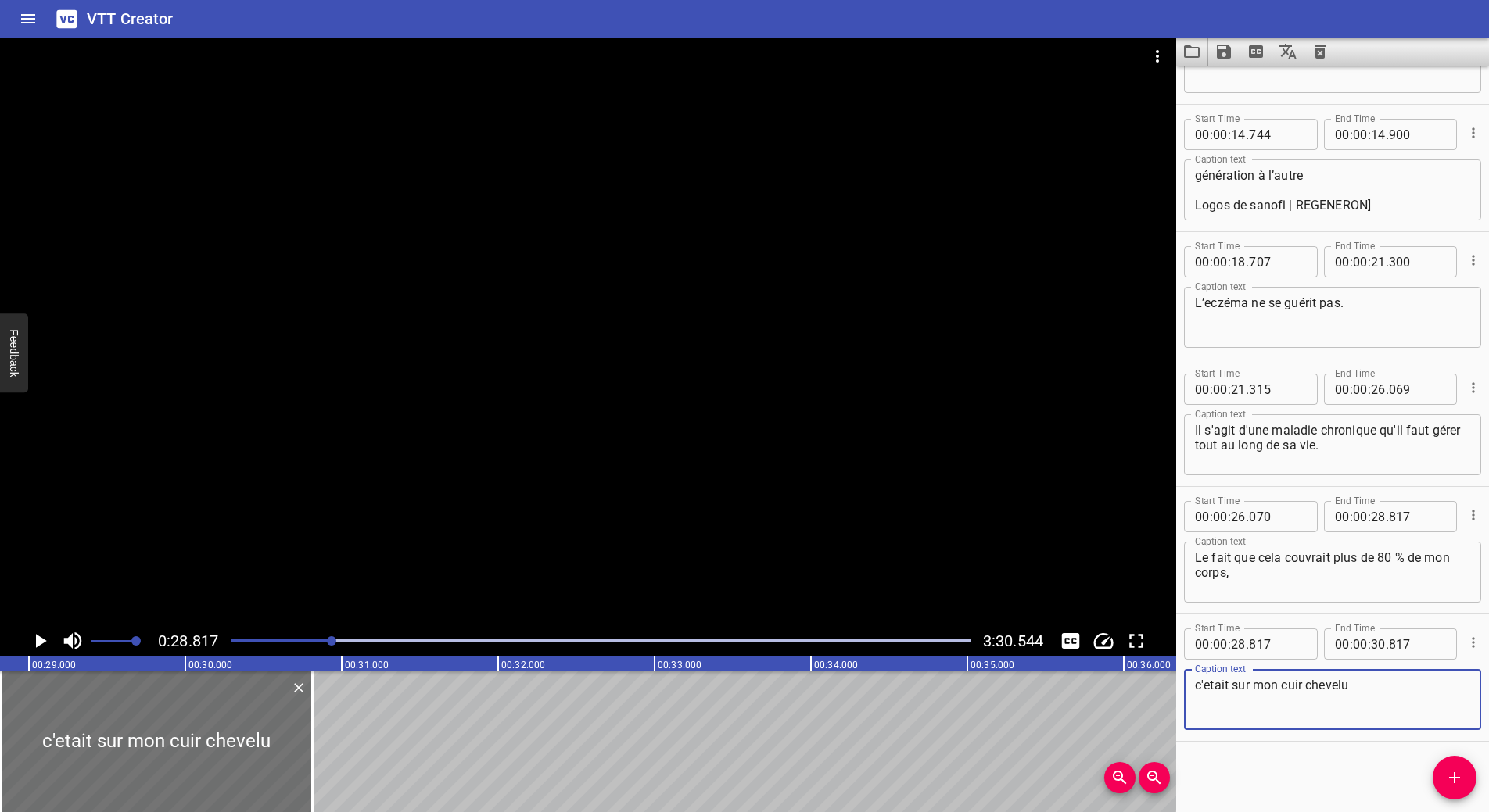
click at [1208, 688] on textarea "c'etait sur mon cuir chevelu" at bounding box center [1332, 700] width 275 height 45
paste textarea "é"
click at [1375, 687] on textarea "c'était sur mon cuir chevelu" at bounding box center [1332, 700] width 275 height 45
drag, startPoint x: 1228, startPoint y: 687, endPoint x: 1161, endPoint y: 684, distance: 67.1
click at [1161, 684] on main "0:28.817 3:30.544 00:00.000 00:01.000 00:02.000 00:03.000 00:04.000 00:05.000 0…" at bounding box center [744, 425] width 1489 height 775
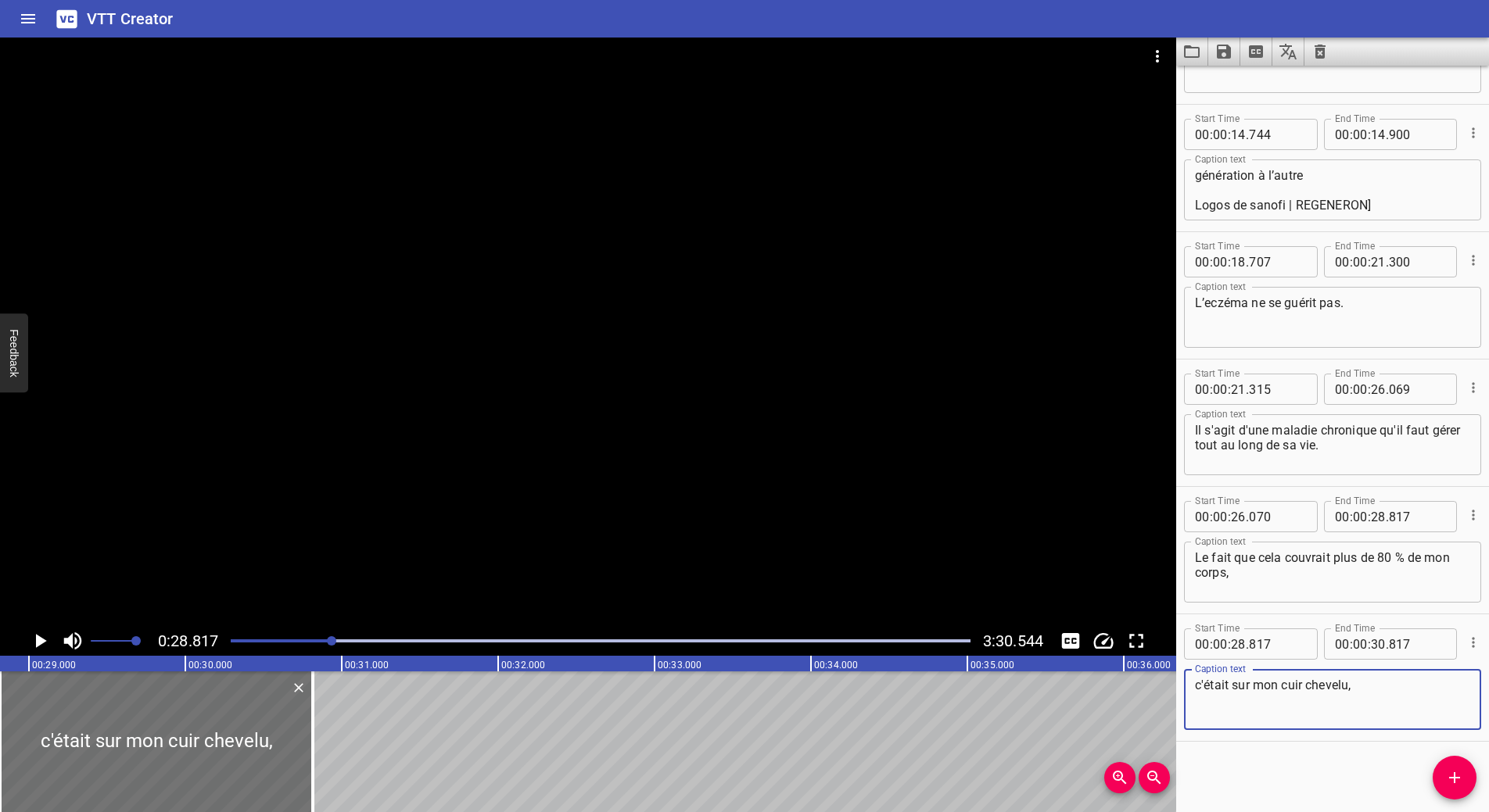
click at [1385, 690] on textarea "c'était sur mon cuir chevelu," at bounding box center [1332, 700] width 275 height 45
paste textarea "c'était"
paste textarea "à l’intérieur de mon oreille"
drag, startPoint x: 1359, startPoint y: 685, endPoint x: 1389, endPoint y: 686, distance: 30.0
click at [1389, 686] on textarea "c'était sur mon cuir chevelu, c'était à l’intérieur de mon oreille," at bounding box center [1332, 700] width 275 height 45
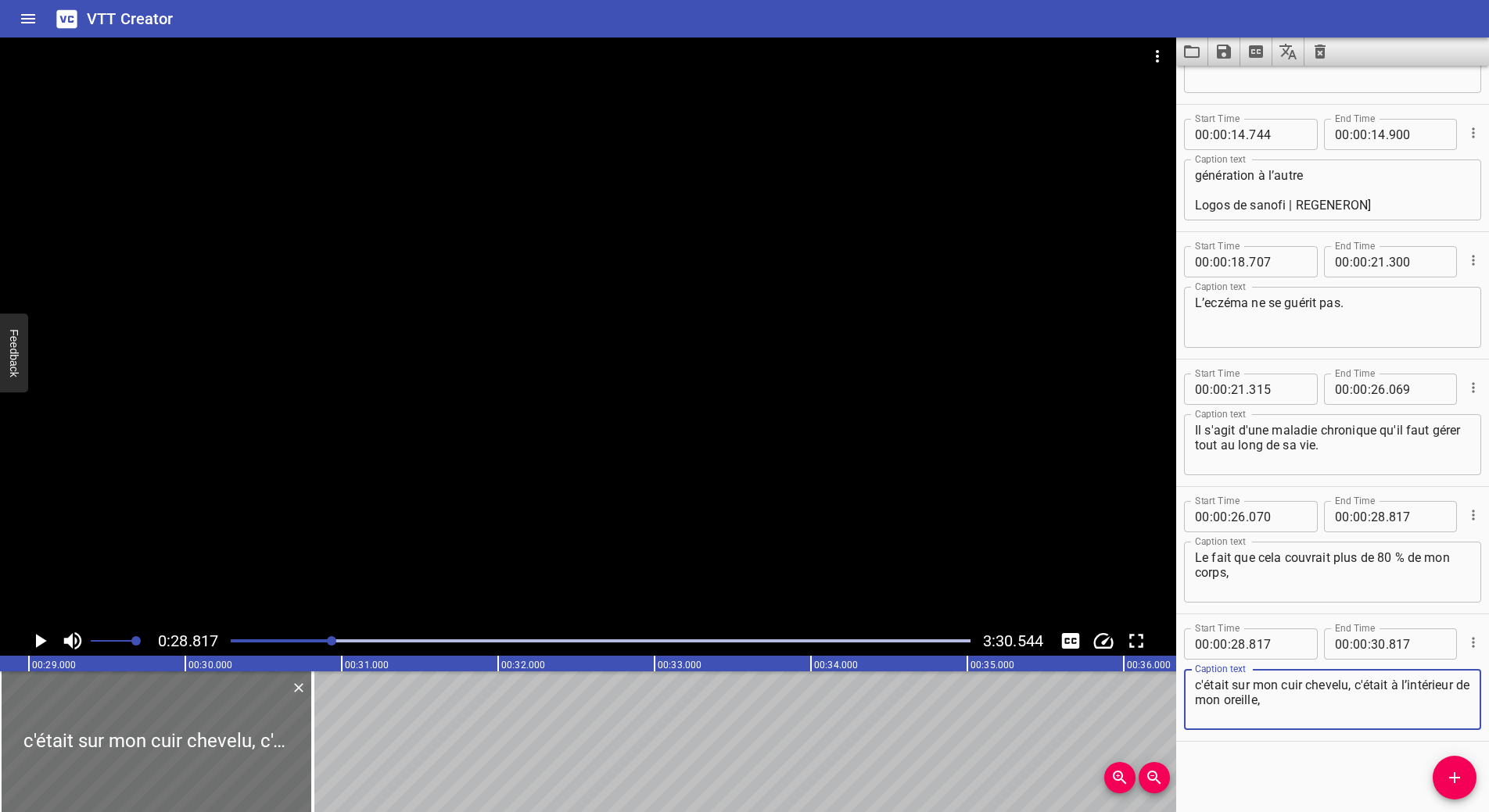
click at [1300, 699] on textarea "c'était sur mon cuir chevelu, c'était à l’intérieur de mon oreille," at bounding box center [1332, 700] width 275 height 45
paste textarea "c'était"
type textarea "c'était sur mon cuir chevelu, c'était à l’intérieur de mon oreille, c'était sur…"
click at [40, 640] on icon "Play/Pause" at bounding box center [42, 641] width 11 height 14
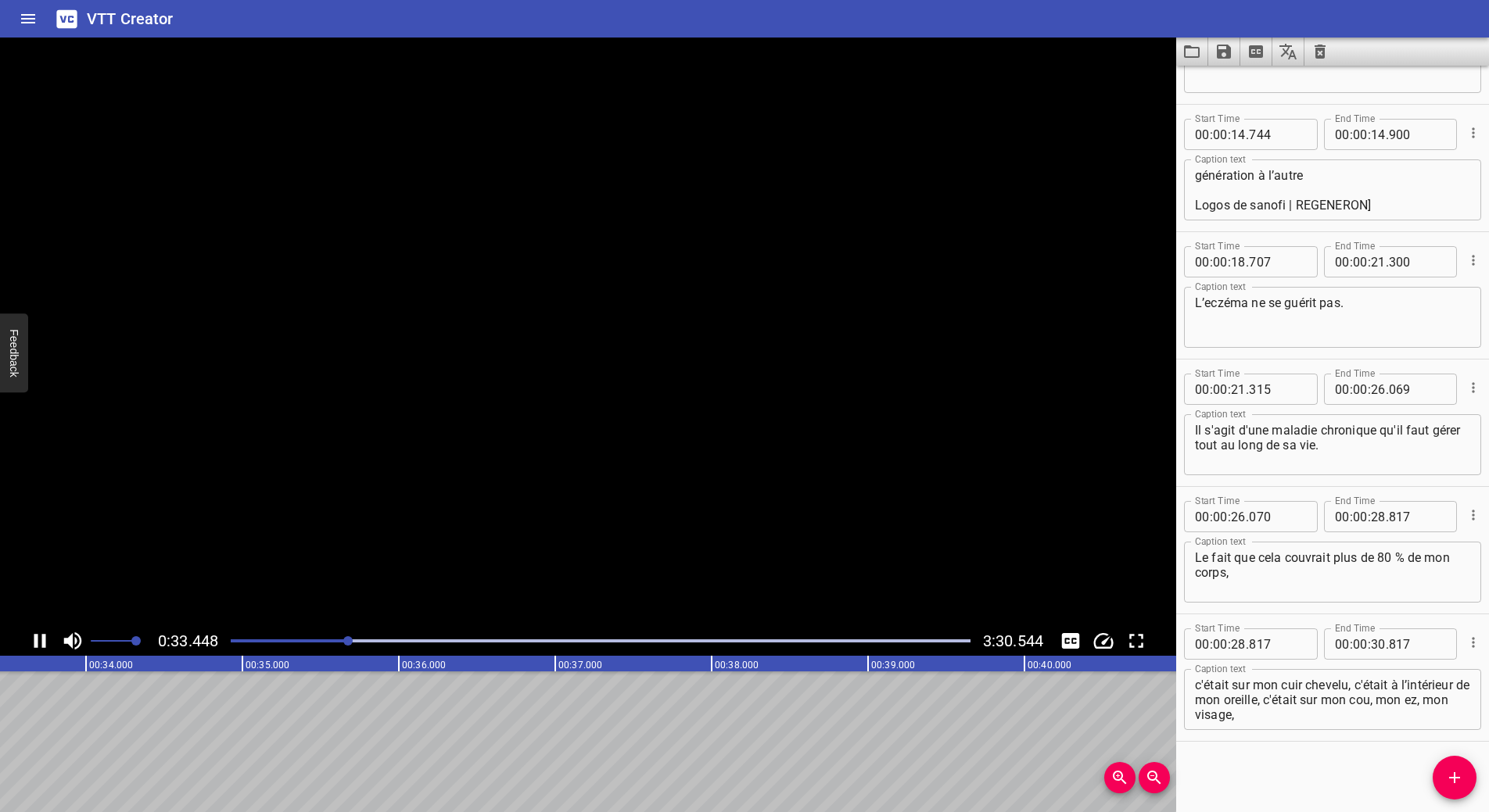
click at [40, 640] on icon "Play/Pause" at bounding box center [40, 641] width 24 height 24
click at [1372, 646] on input "number" at bounding box center [1378, 644] width 15 height 32
type input "33"
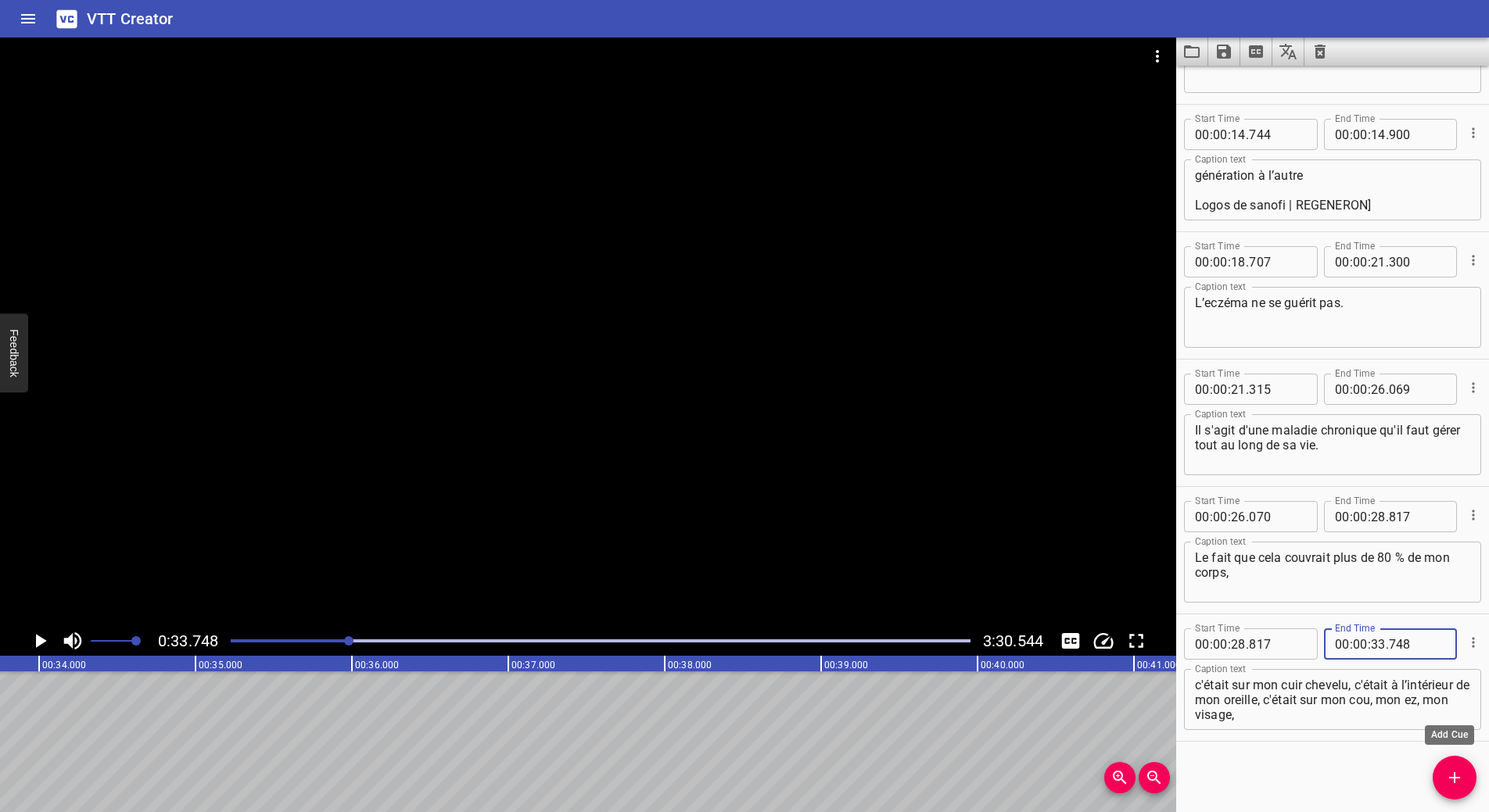
type input "748"
click at [1461, 776] on icon "Add Cue" at bounding box center [1454, 778] width 19 height 19
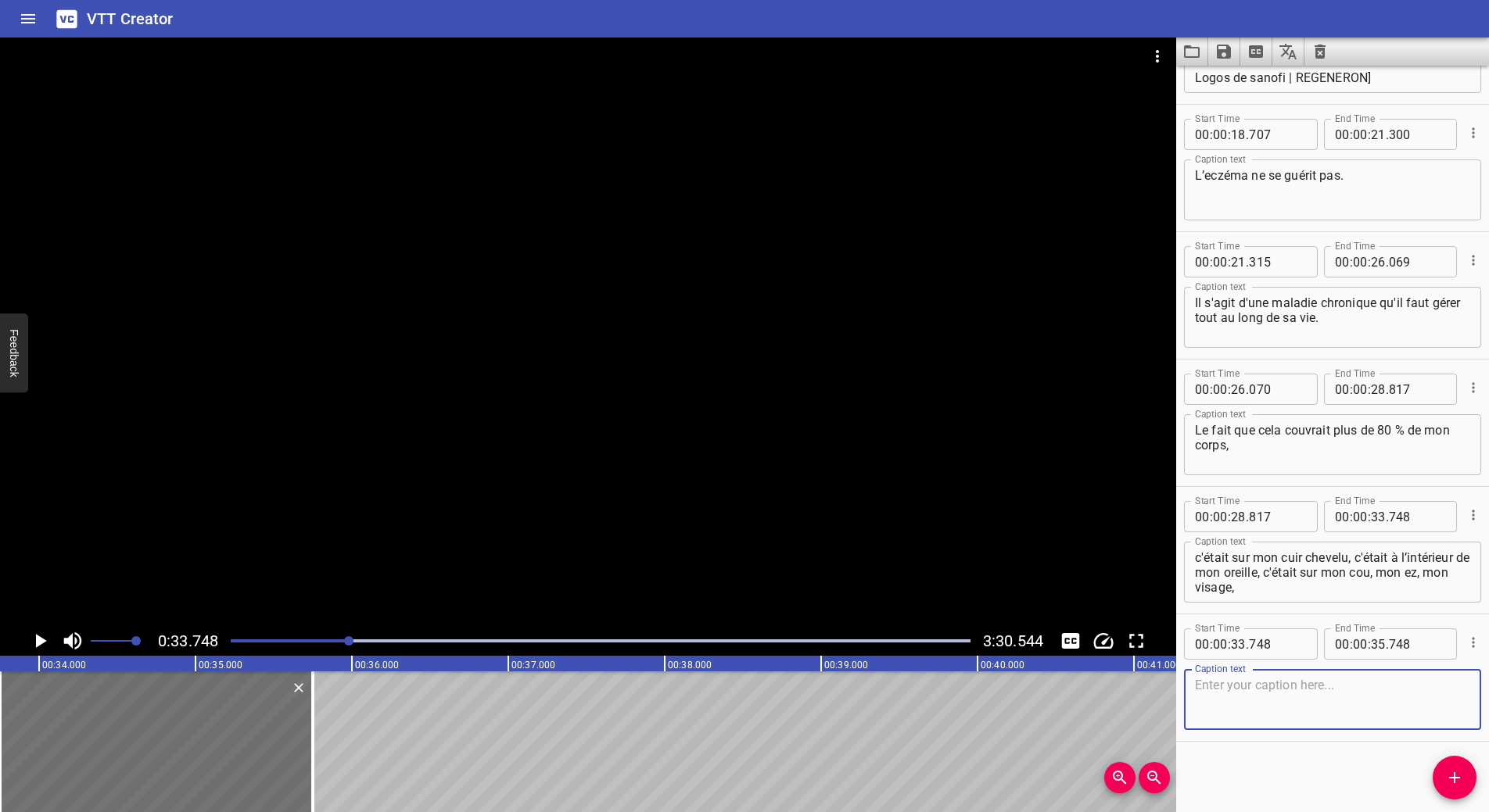
scroll to position [726, 0]
paste textarea "Et j’avais des démangeaisons 24 heures par jour, 7 jours par semaine, 365 jours…"
click at [1202, 687] on textarea "Et j’avais des démangeaisons 24 heures par jour, 7 jours par semaine, 365 jours…" at bounding box center [1332, 702] width 275 height 45
click at [1453, 704] on textarea "et j’avais des démangeaisons 24 heures par jour, 7 jours par semaine, 365 jours…" at bounding box center [1332, 702] width 275 height 45
drag, startPoint x: 1440, startPoint y: 688, endPoint x: 1424, endPoint y: 691, distance: 16.3
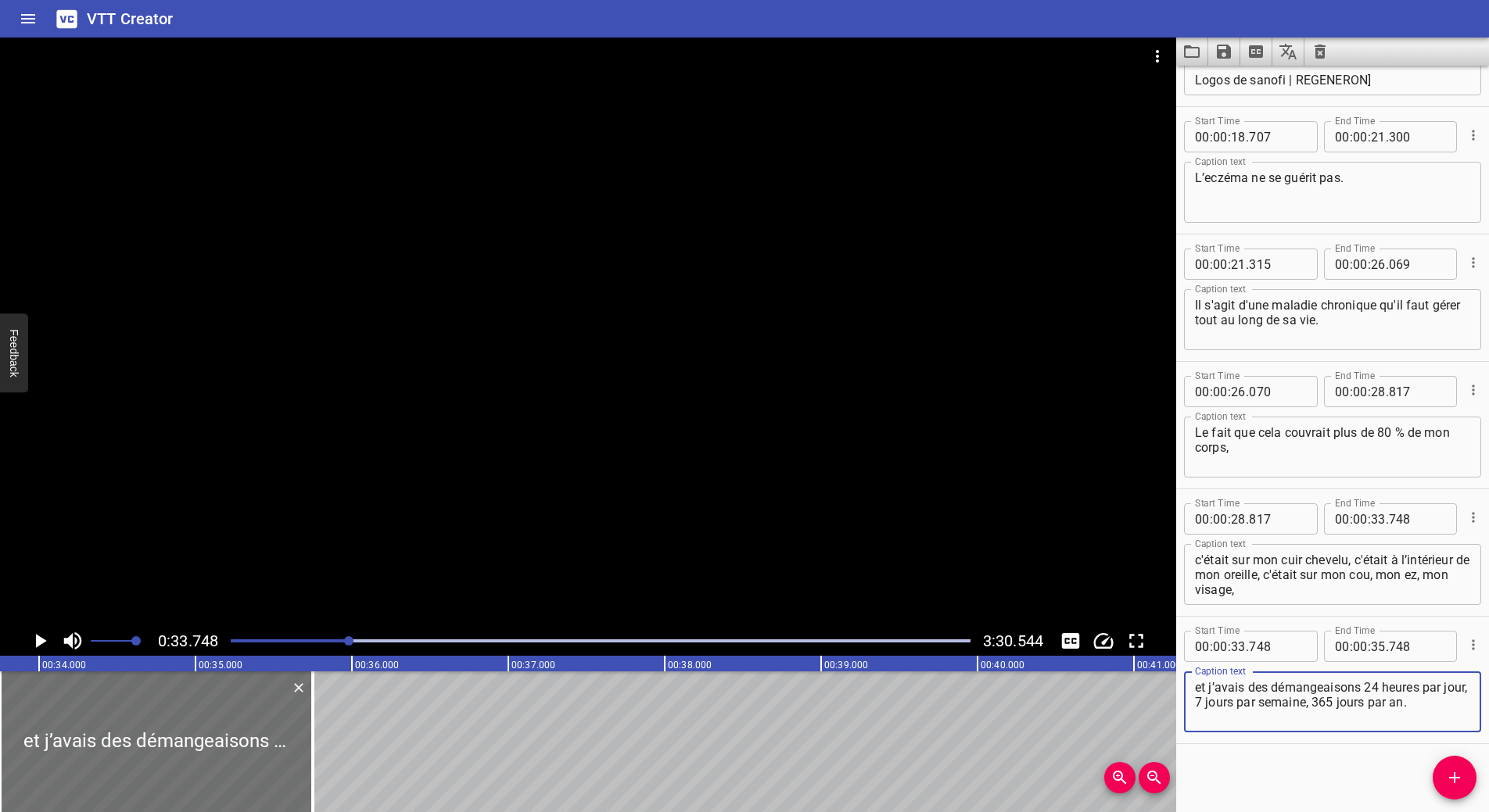
click at [1424, 691] on textarea "et j’avais des démangeaisons 24 heures par jour, 7 jours par semaine, 365 jours…" at bounding box center [1332, 702] width 275 height 45
drag, startPoint x: 1217, startPoint y: 700, endPoint x: 1185, endPoint y: 704, distance: 32.2
click at [1185, 704] on div "et j’avais des démangeaisons 24 heures sur jour, 7 jours par semaine, 365 jours…" at bounding box center [1332, 702] width 297 height 61
drag, startPoint x: 1257, startPoint y: 701, endPoint x: 1327, endPoint y: 706, distance: 70.2
click at [1327, 706] on textarea "et j’avais des démangeaisons 24 heures sur 24, 7 jours par semaine, 365 jours p…" at bounding box center [1332, 702] width 275 height 45
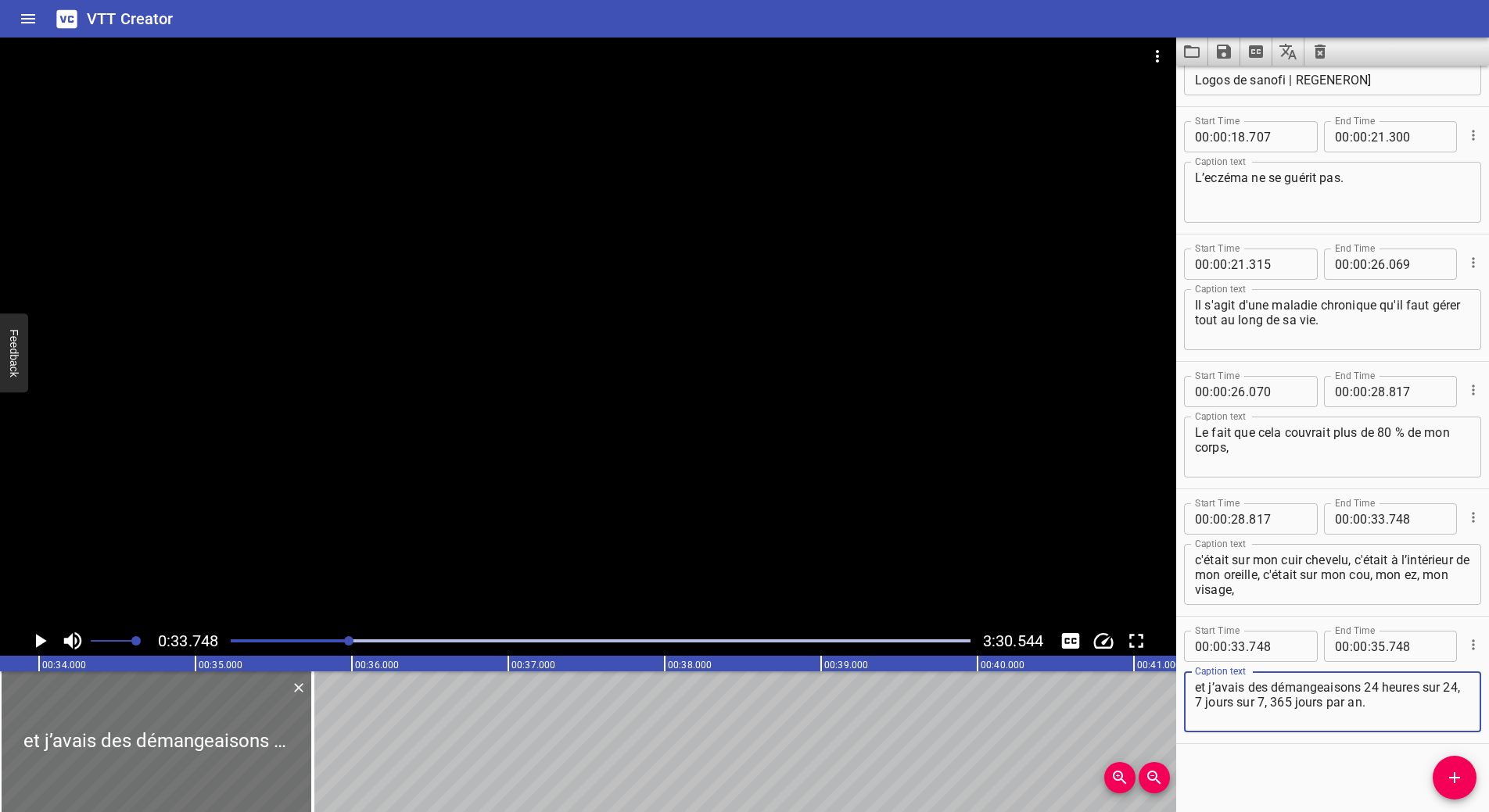
type textarea "et j’avais des démangeaisons 24 heures sur 24, 7 jours sur 7, 365 jours par an."
click at [1406, 649] on input "number" at bounding box center [1417, 646] width 57 height 32
type input "748"
click at [39, 643] on icon "Play/Pause" at bounding box center [42, 641] width 11 height 14
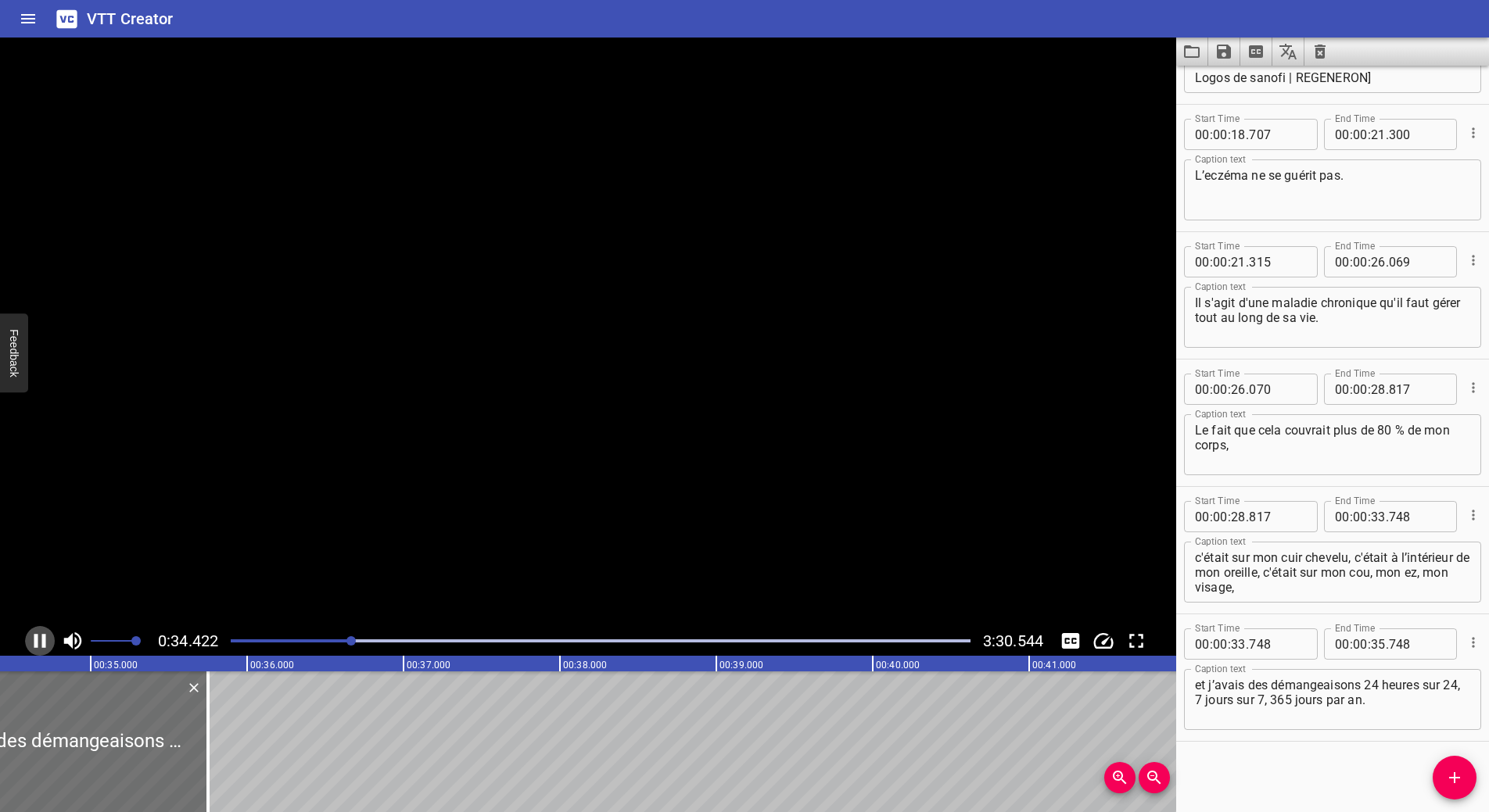
click at [40, 643] on icon "Play/Pause" at bounding box center [40, 641] width 24 height 24
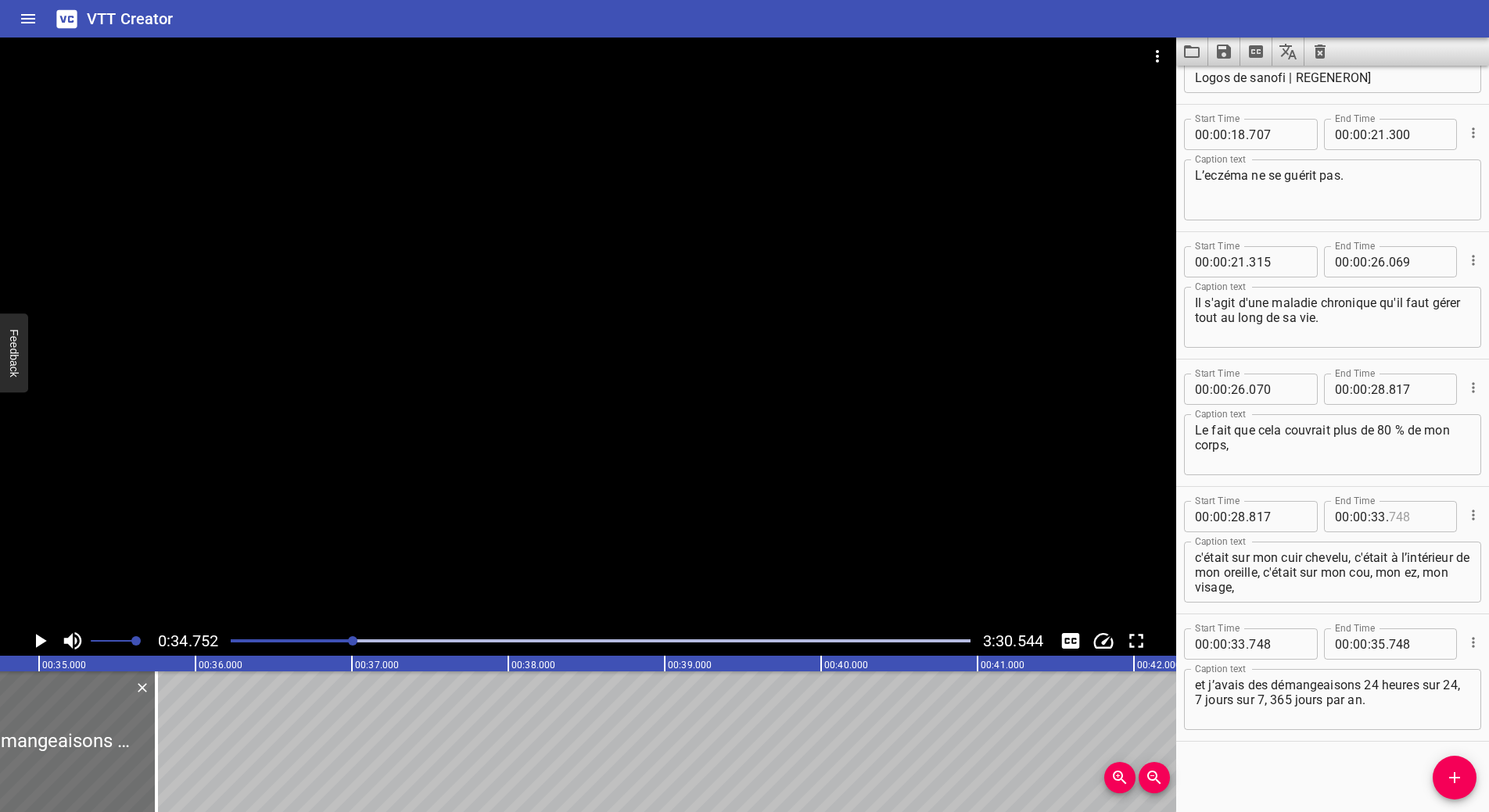
click at [1412, 519] on input "number" at bounding box center [1417, 517] width 57 height 32
type input "747"
click at [1353, 698] on textarea "et j’avais des démangeaisons 24 heures sur 24, 7 jours sur 7, 365 jours par an." at bounding box center [1332, 700] width 275 height 45
click at [35, 638] on icon "Play/Pause" at bounding box center [40, 641] width 24 height 24
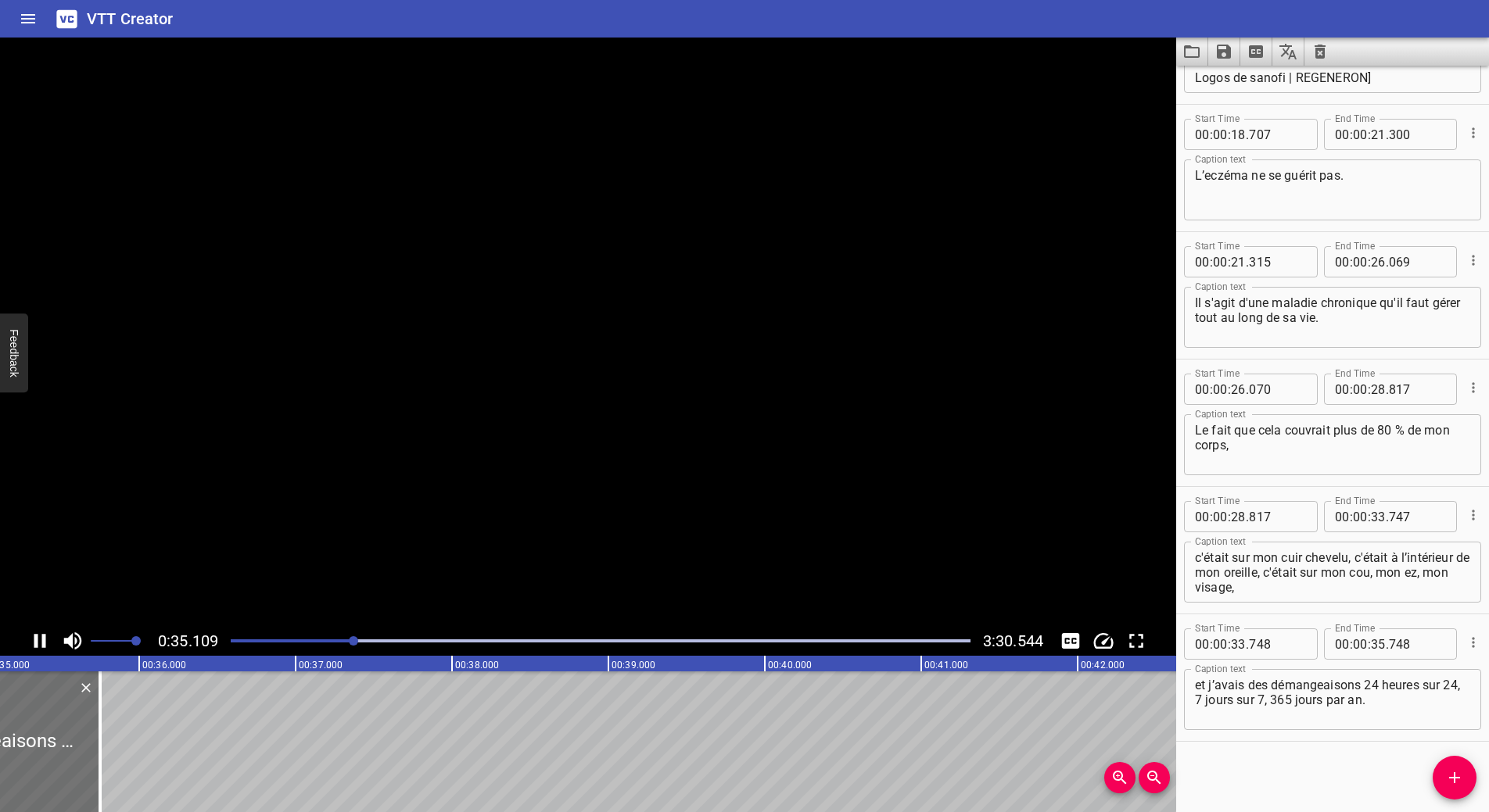
click at [35, 638] on icon "Play/Pause" at bounding box center [40, 641] width 12 height 14
